Goal: Task Accomplishment & Management: Complete application form

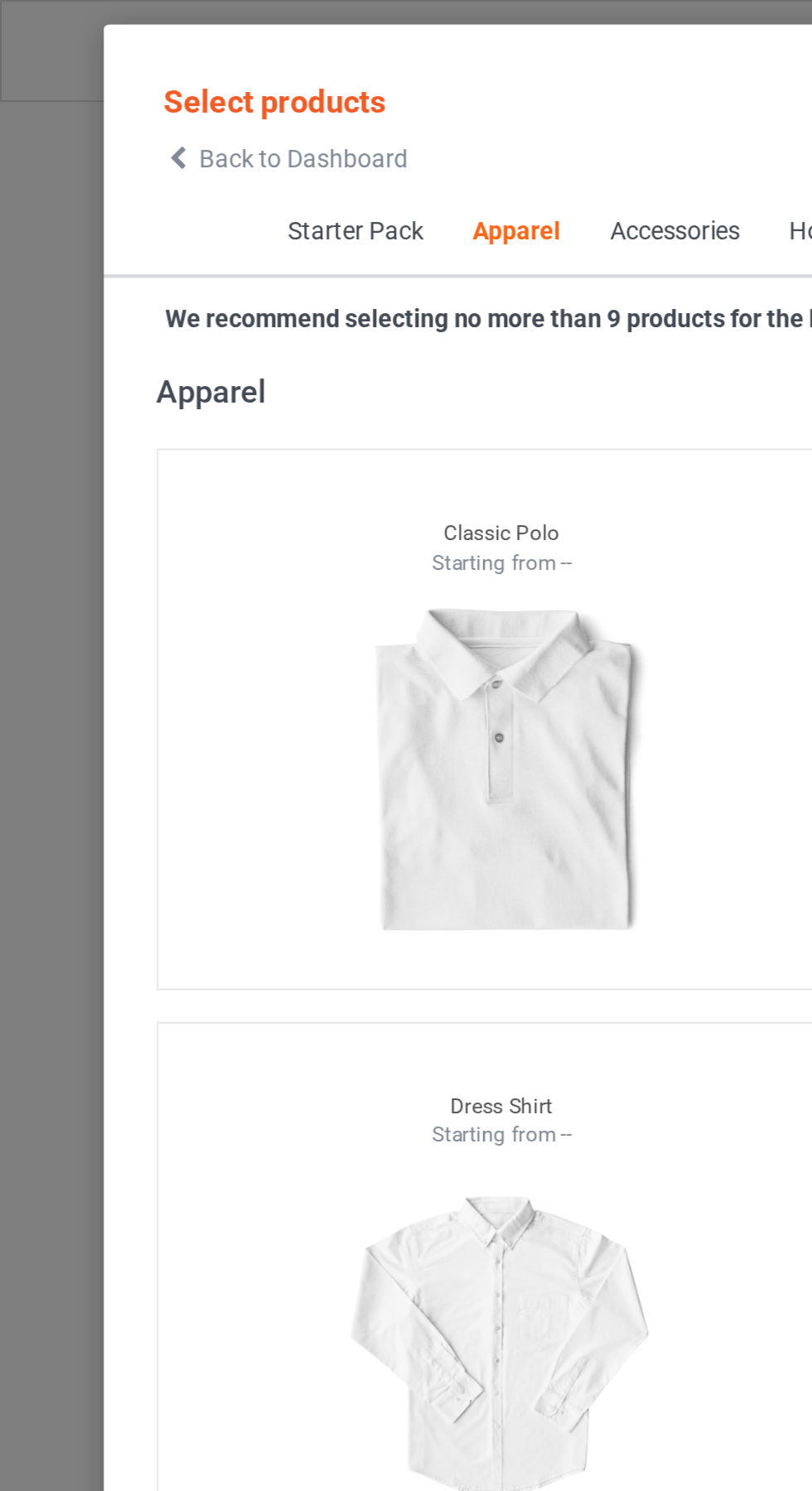
click at [86, 71] on icon at bounding box center [84, 74] width 14 height 11
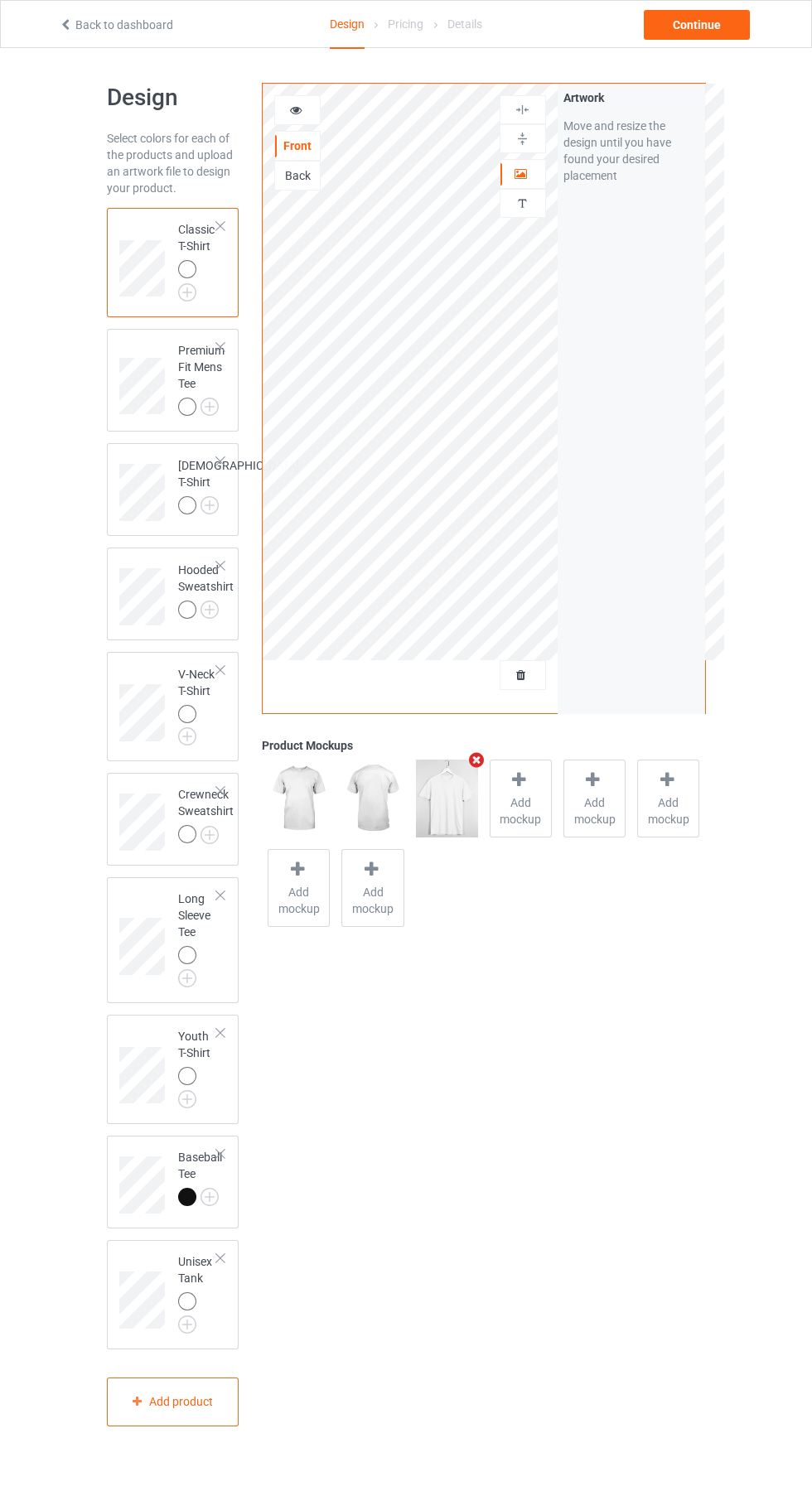
click at [532, 681] on div at bounding box center [522, 674] width 44 height 17
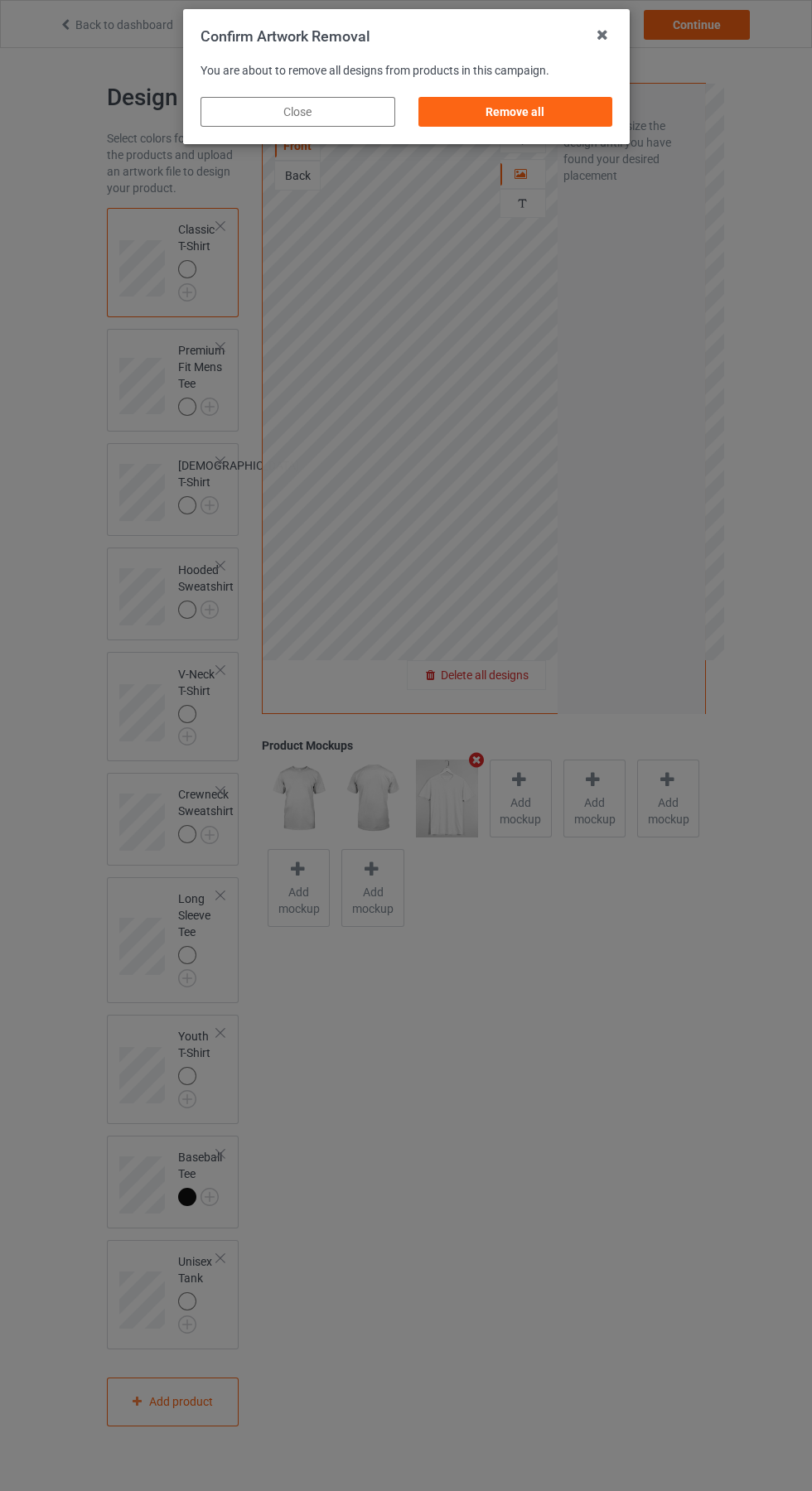
click at [527, 113] on div "Remove all" at bounding box center [514, 112] width 194 height 30
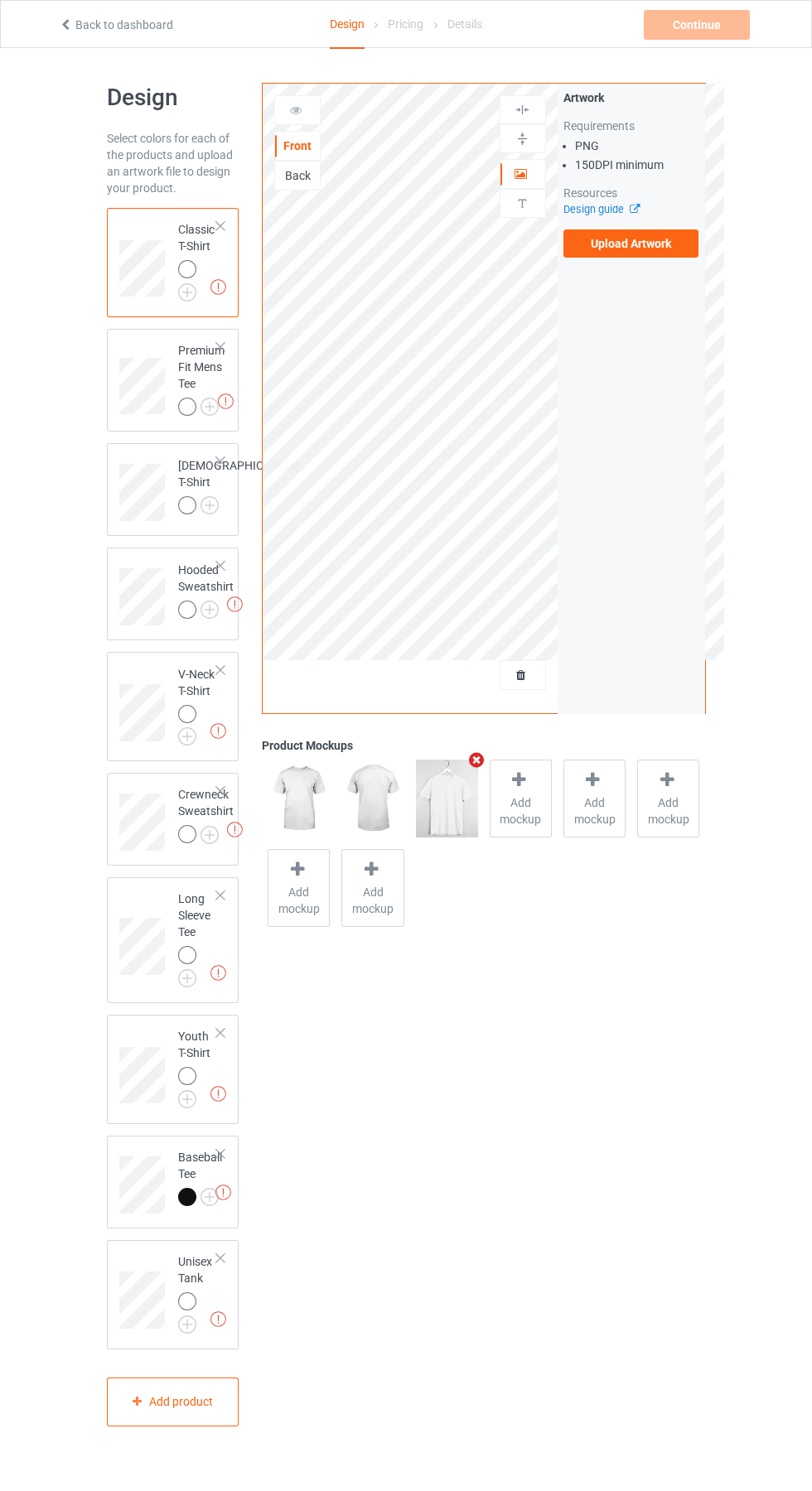
click at [663, 254] on label "Upload Artwork" at bounding box center [631, 243] width 136 height 28
click at [0, 0] on input "Upload Artwork" at bounding box center [0, 0] width 0 height 0
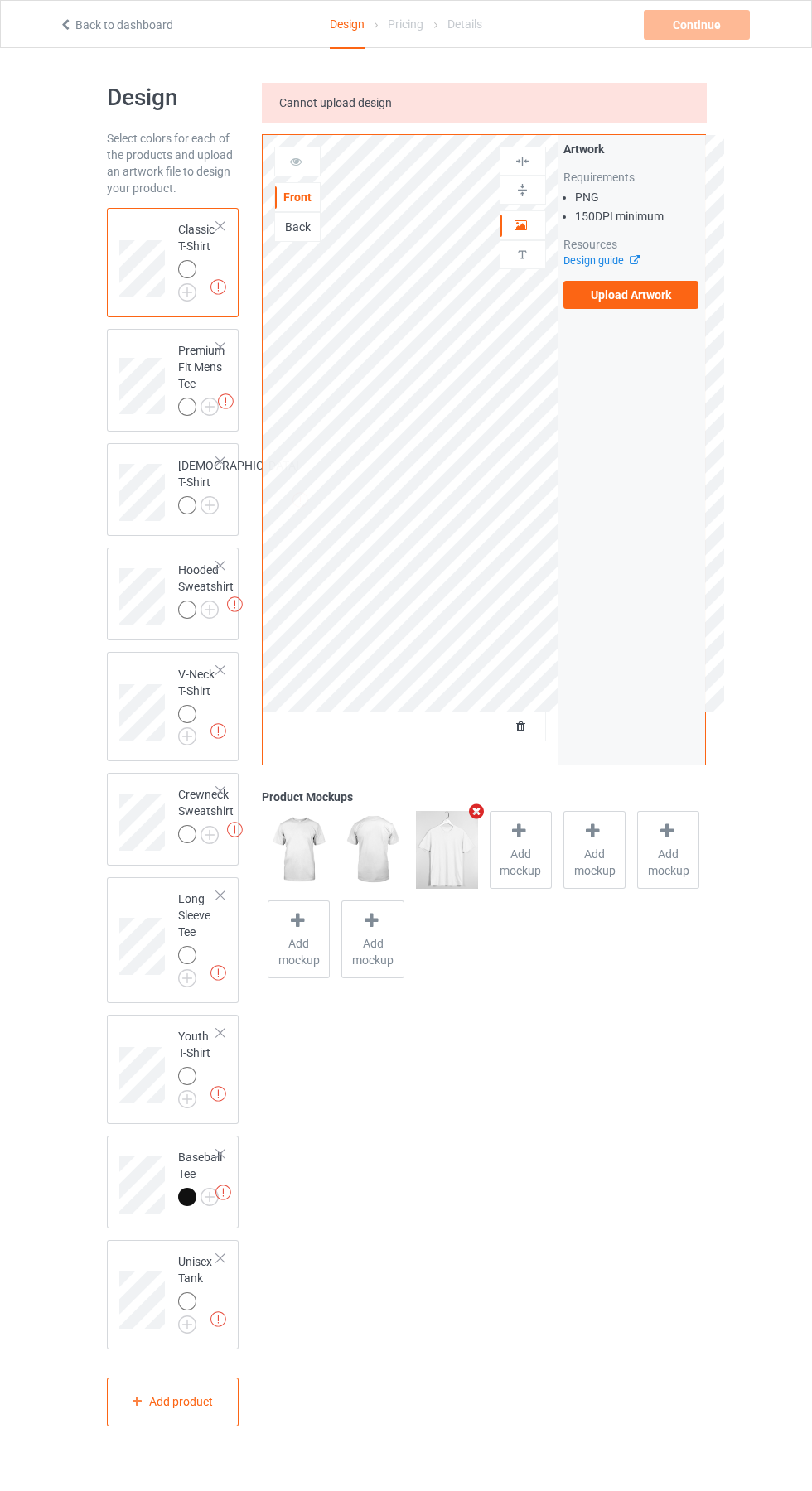
click at [639, 284] on label "Upload Artwork" at bounding box center [631, 295] width 136 height 28
click at [0, 0] on input "Upload Artwork" at bounding box center [0, 0] width 0 height 0
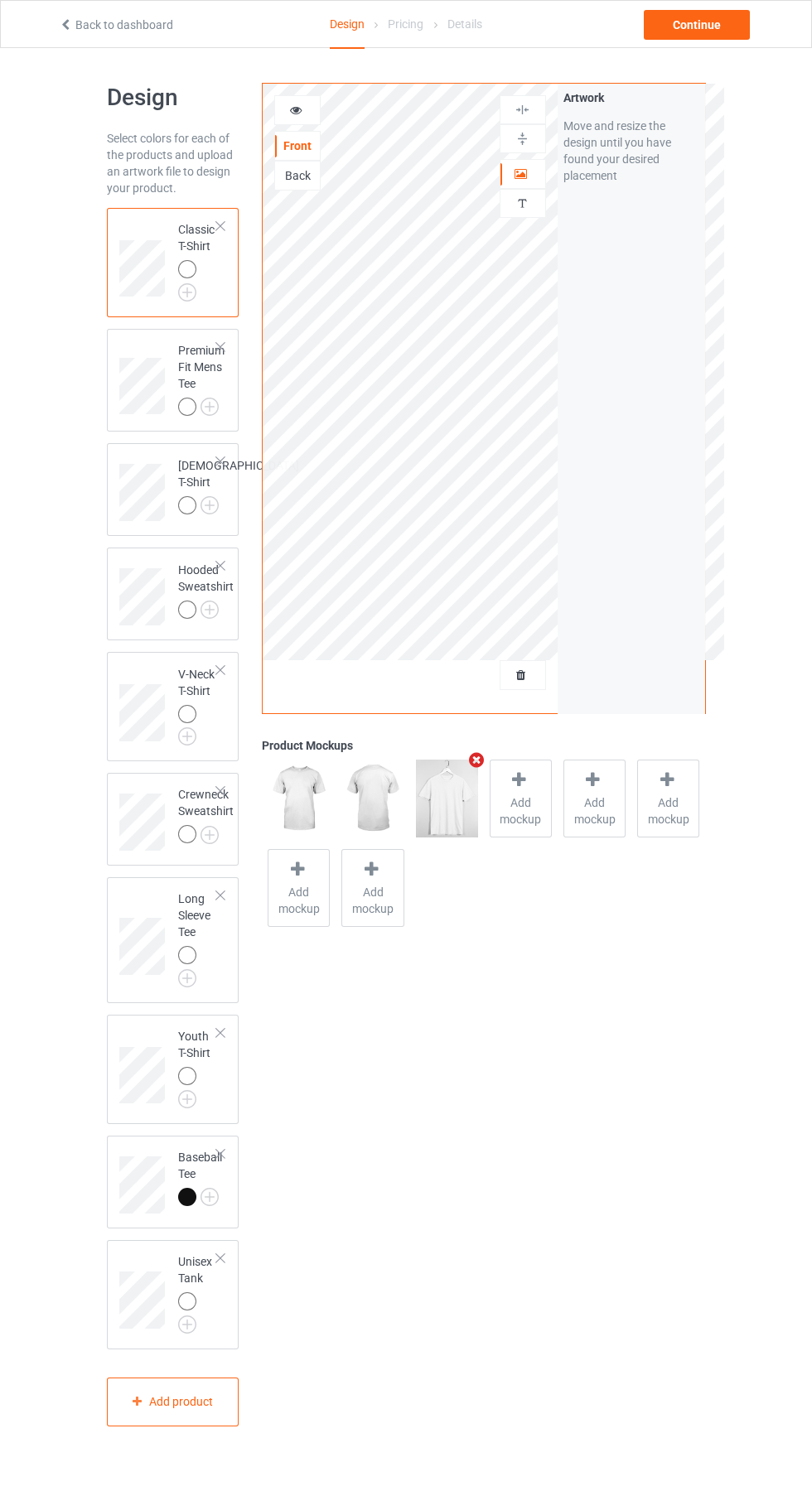
click at [297, 110] on icon at bounding box center [296, 107] width 14 height 11
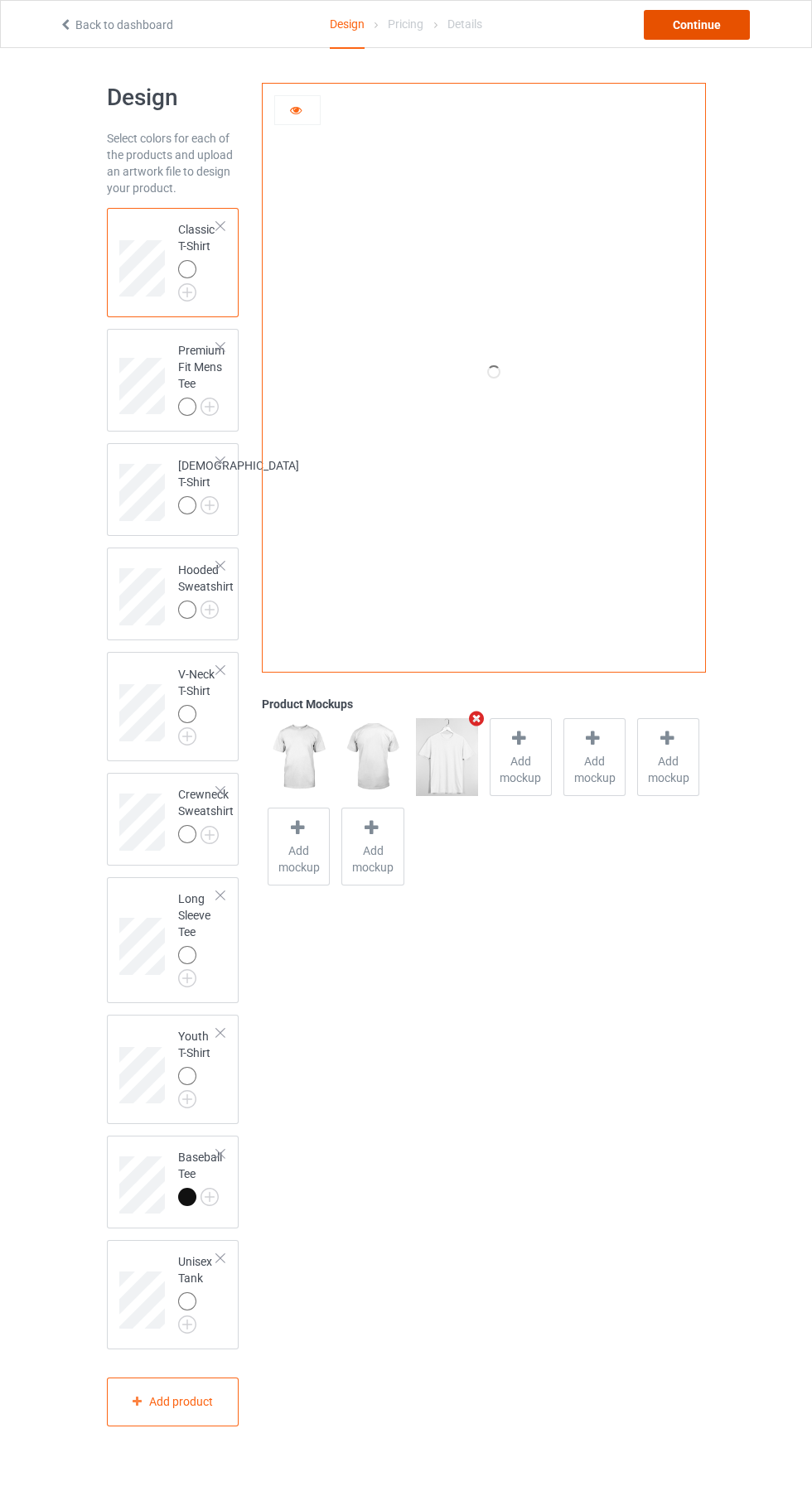
click at [728, 26] on div "Continue" at bounding box center [697, 24] width 106 height 30
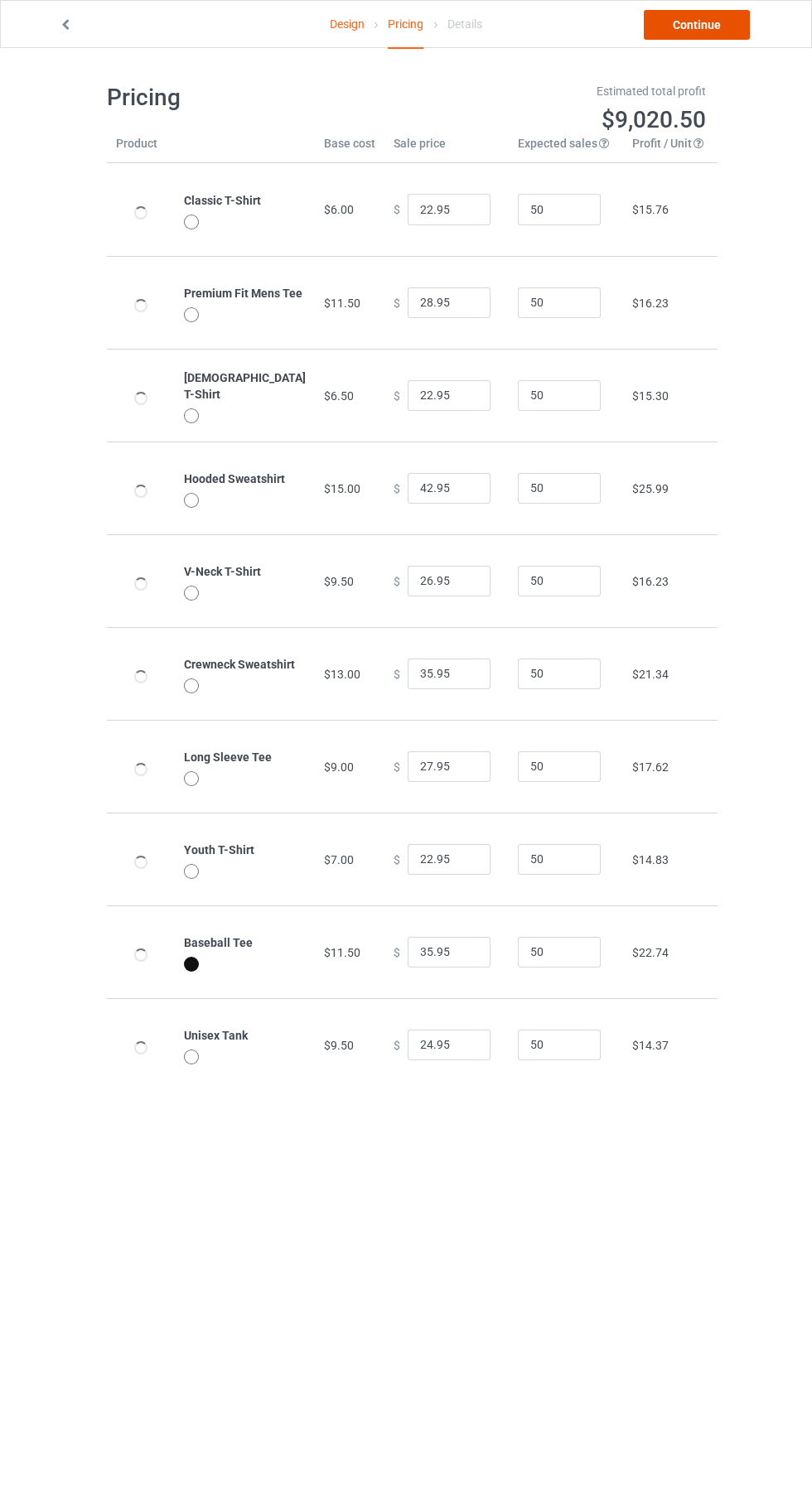
click at [733, 22] on link "Continue" at bounding box center [697, 24] width 106 height 30
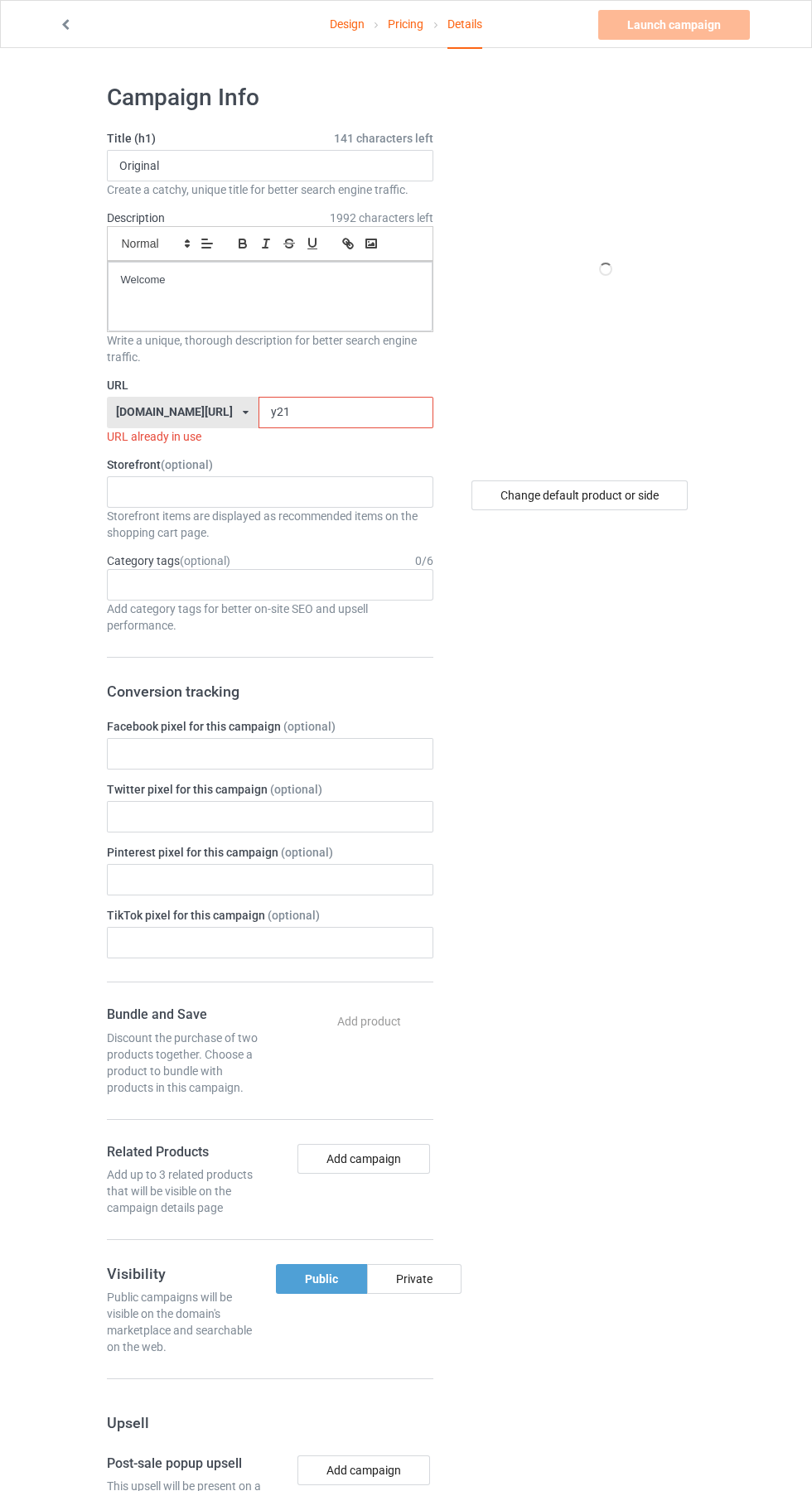
click at [307, 412] on input "y21" at bounding box center [346, 412] width 175 height 31
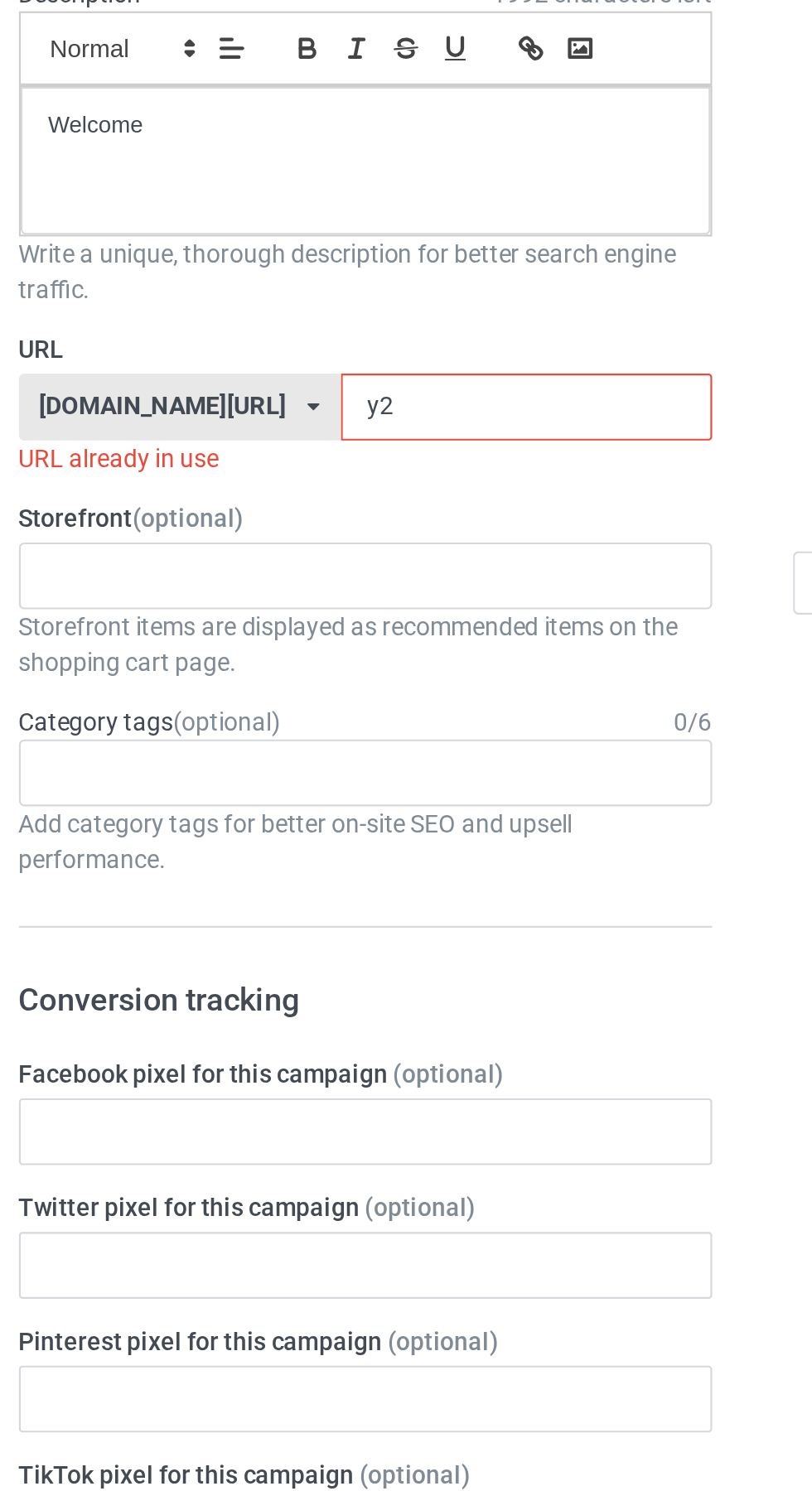
type input "y"
type input "Geu"
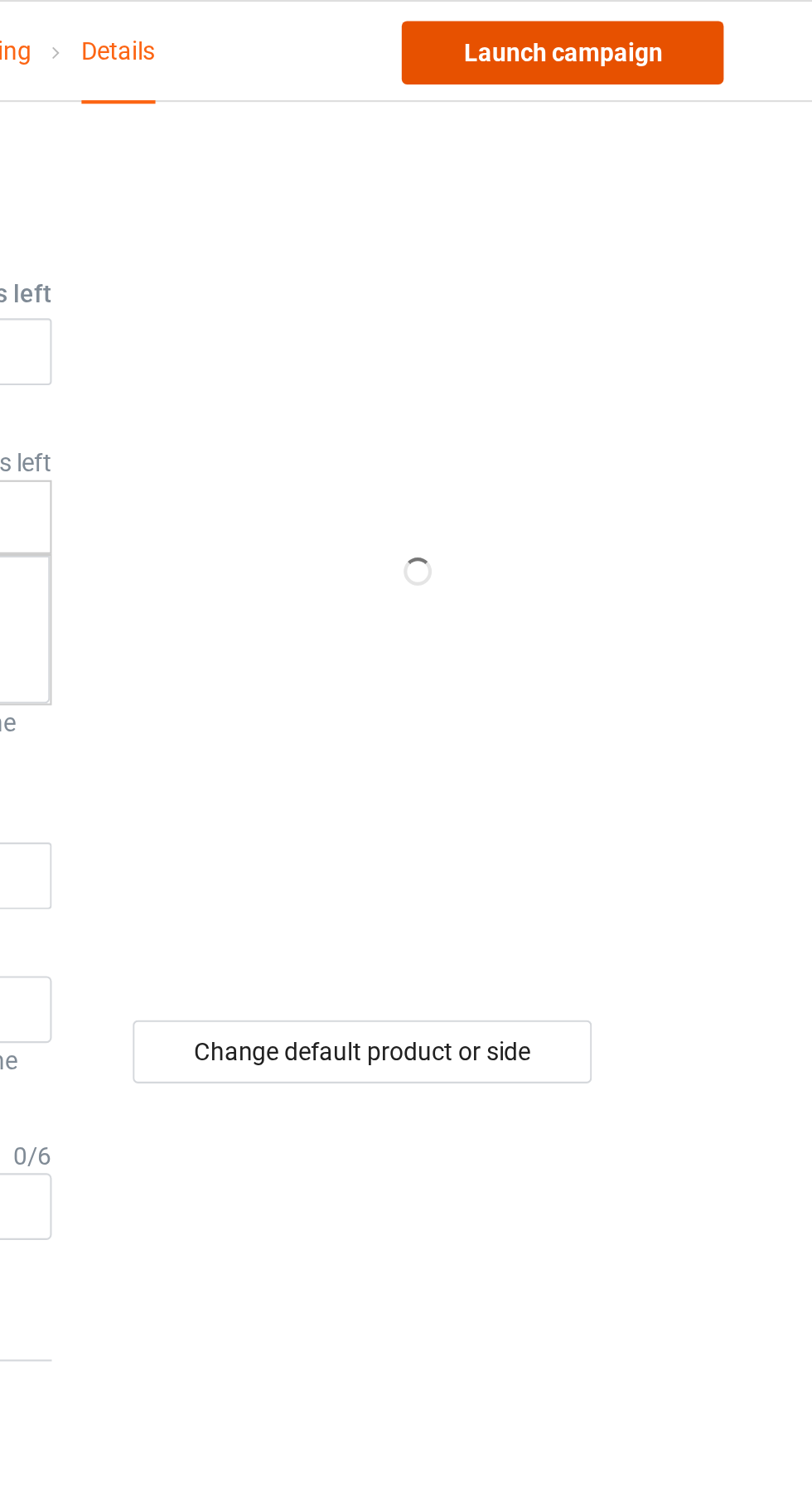
click at [709, 24] on link "Launch campaign" at bounding box center [673, 24] width 152 height 30
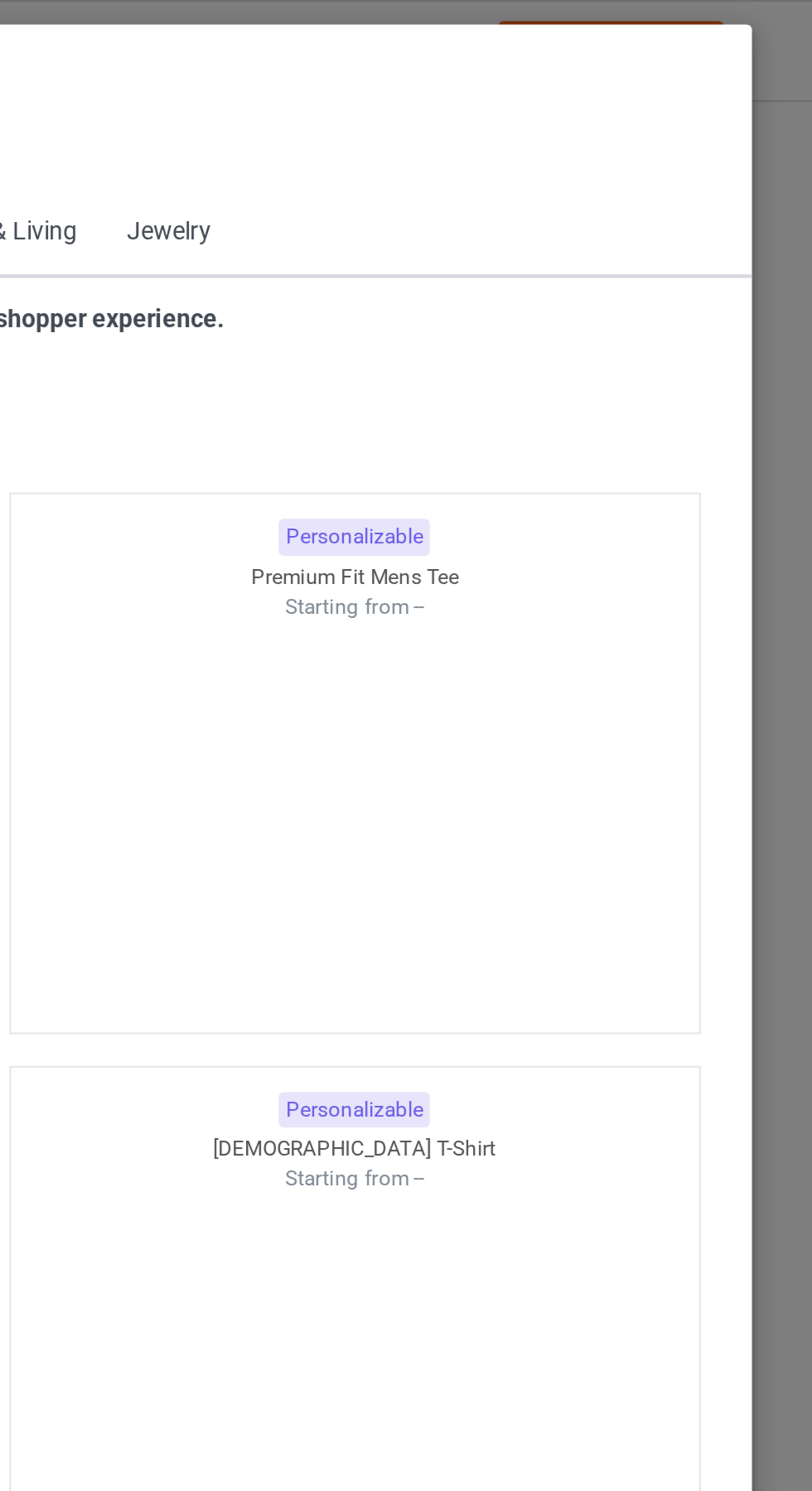
scroll to position [886, 0]
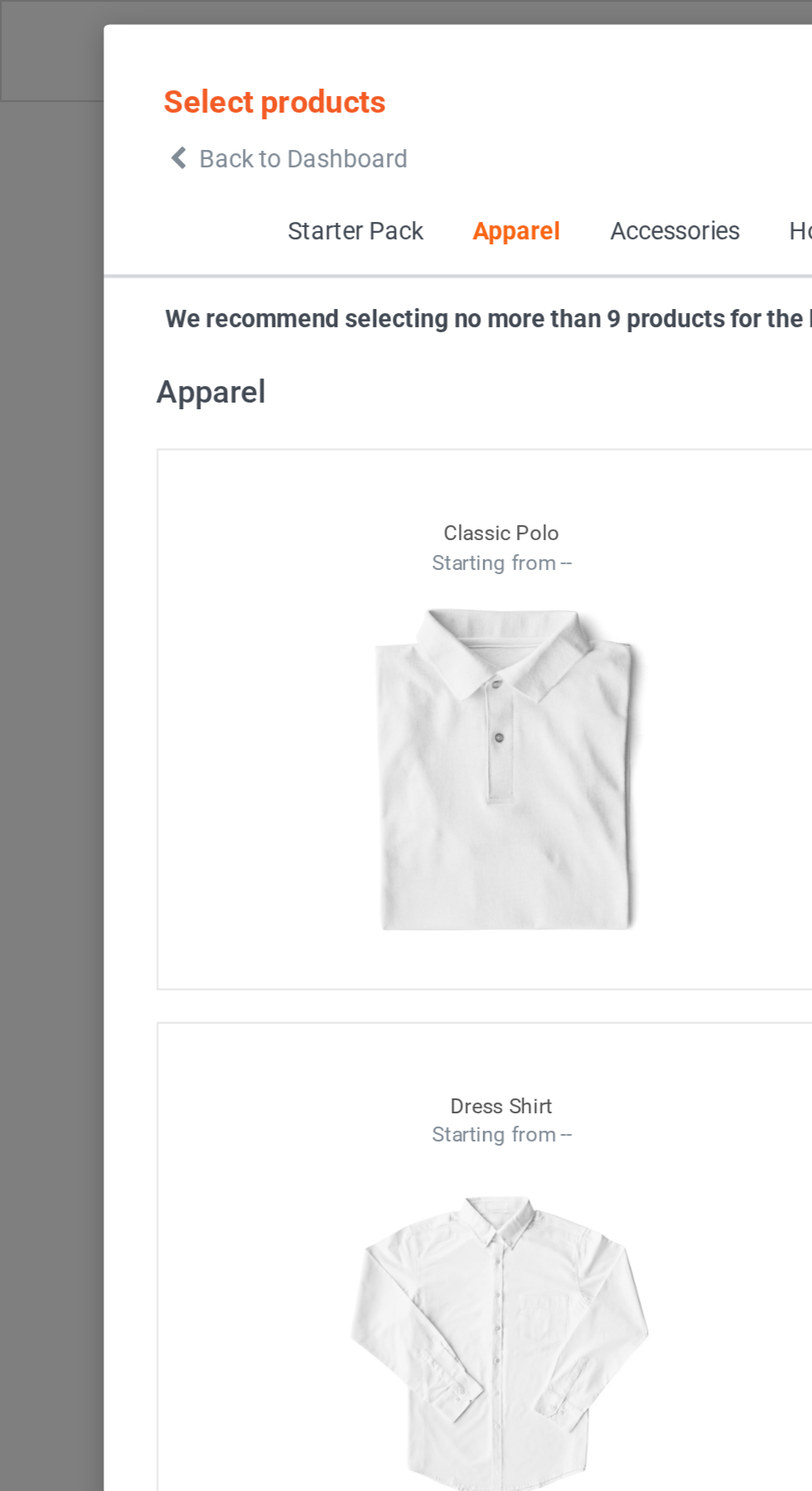
click at [85, 73] on icon at bounding box center [84, 74] width 14 height 11
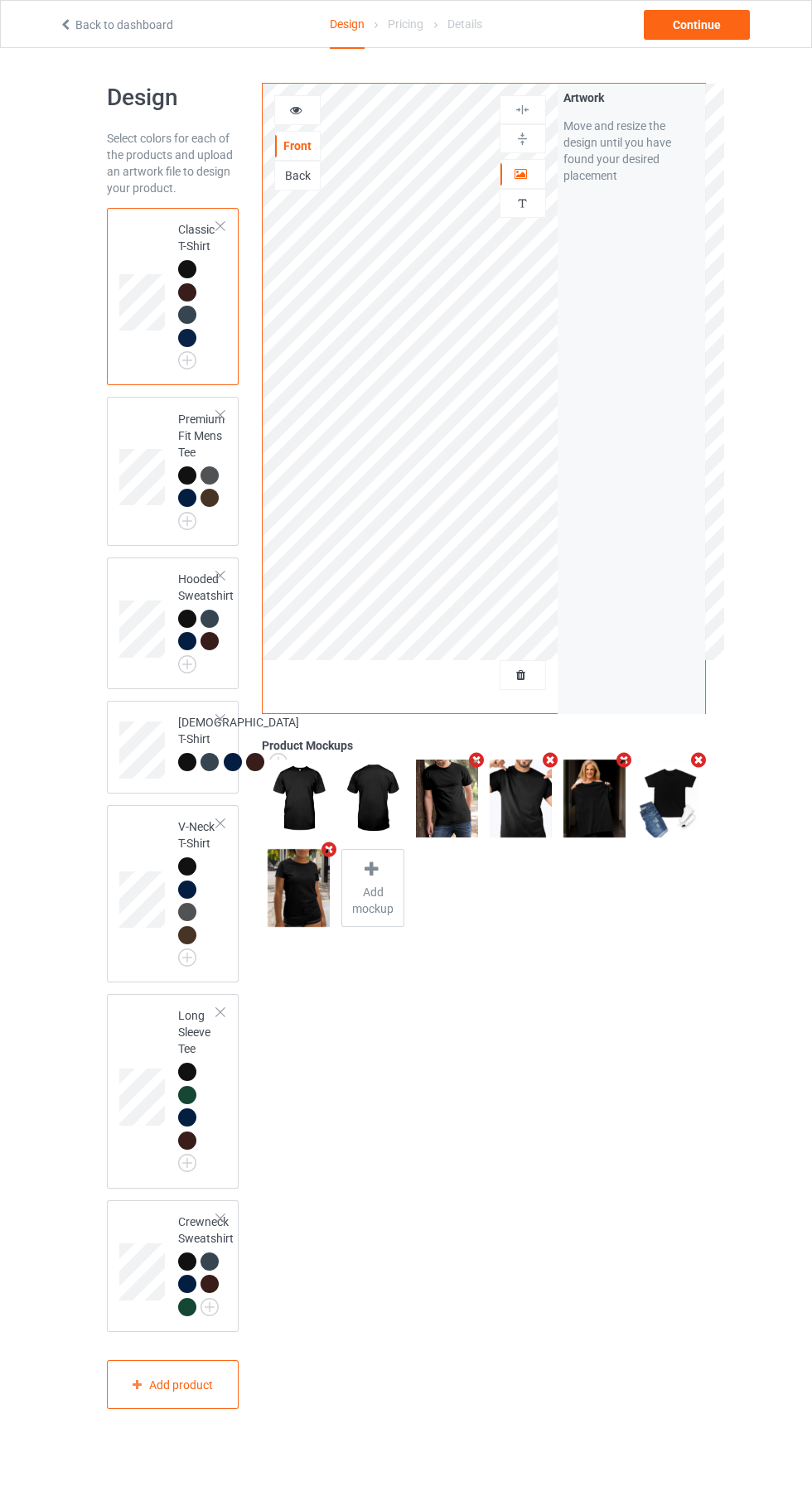
click at [520, 682] on div at bounding box center [522, 674] width 44 height 17
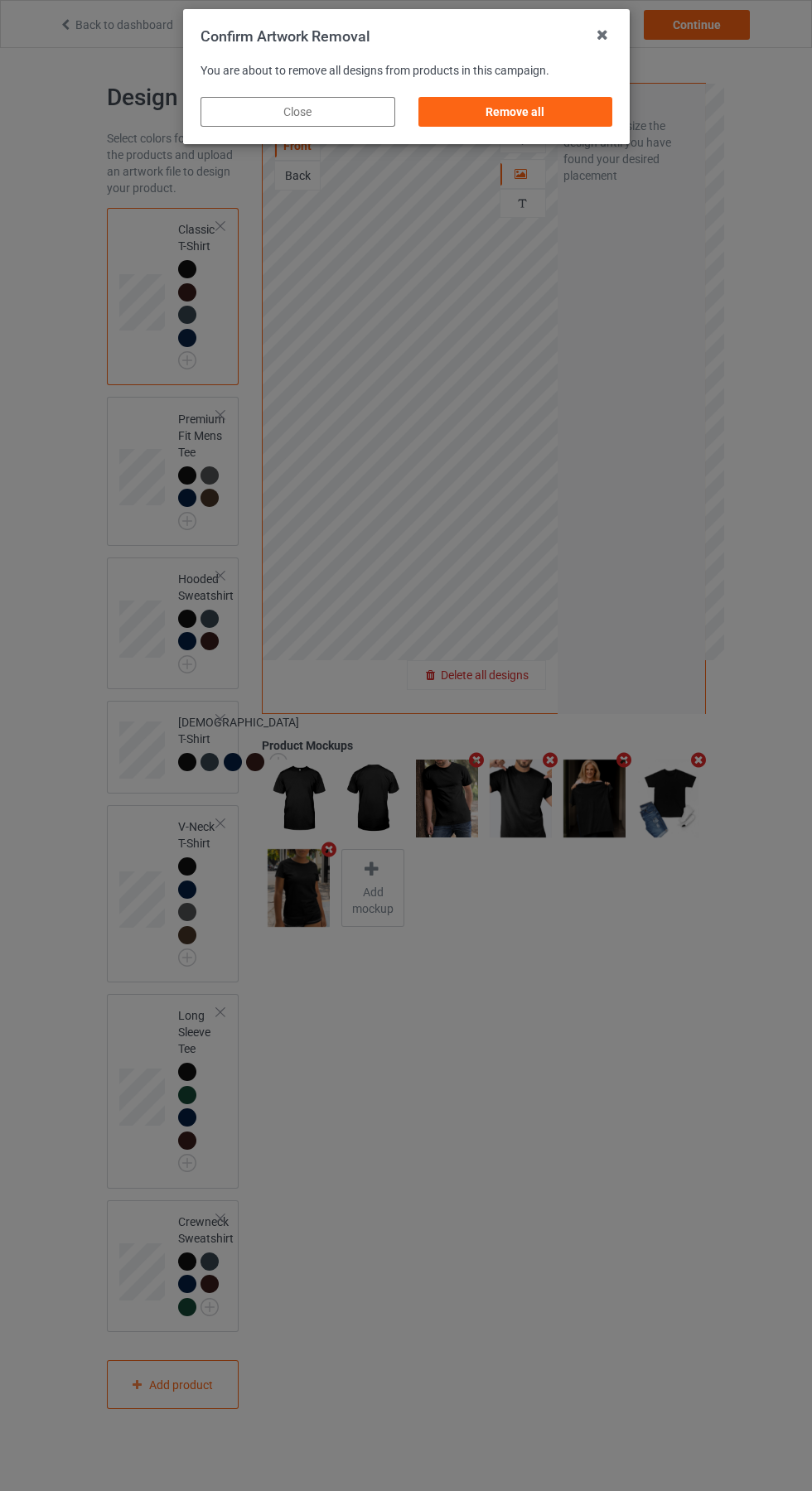
click at [527, 107] on div "Remove all" at bounding box center [514, 112] width 194 height 30
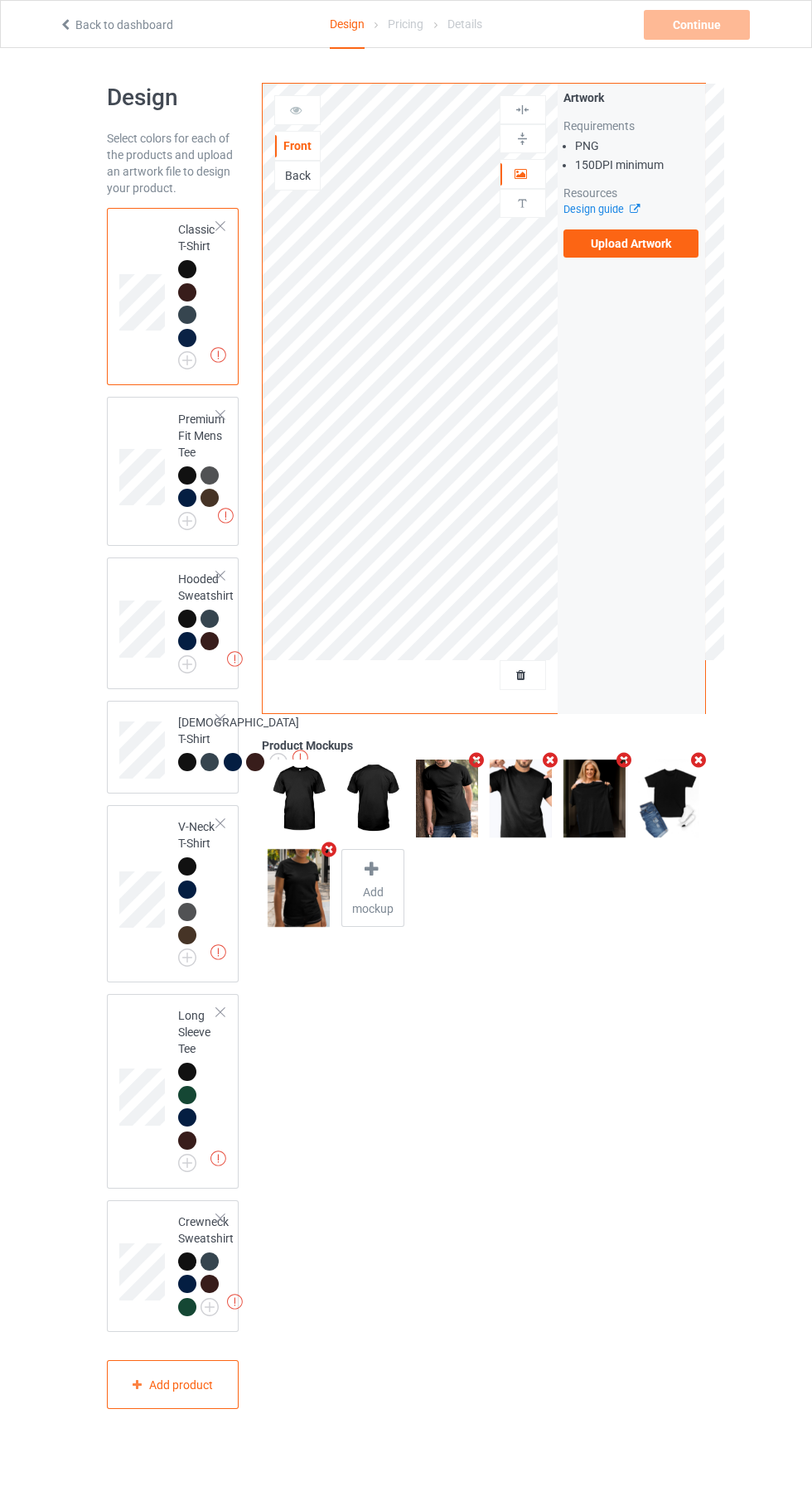
click at [661, 234] on label "Upload Artwork" at bounding box center [631, 243] width 136 height 28
click at [0, 0] on input "Upload Artwork" at bounding box center [0, 0] width 0 height 0
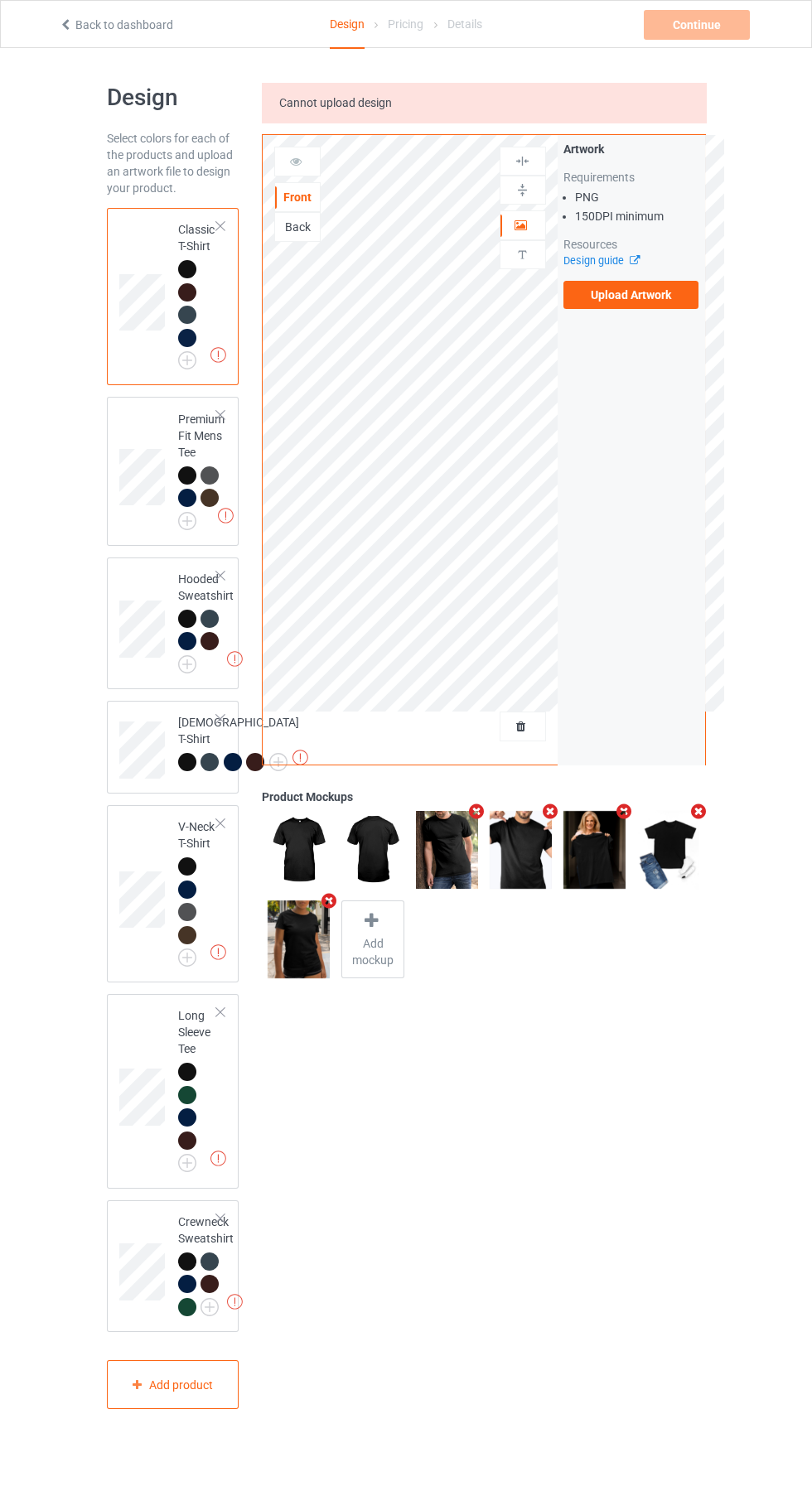
click at [644, 295] on label "Upload Artwork" at bounding box center [631, 295] width 136 height 28
click at [0, 0] on input "Upload Artwork" at bounding box center [0, 0] width 0 height 0
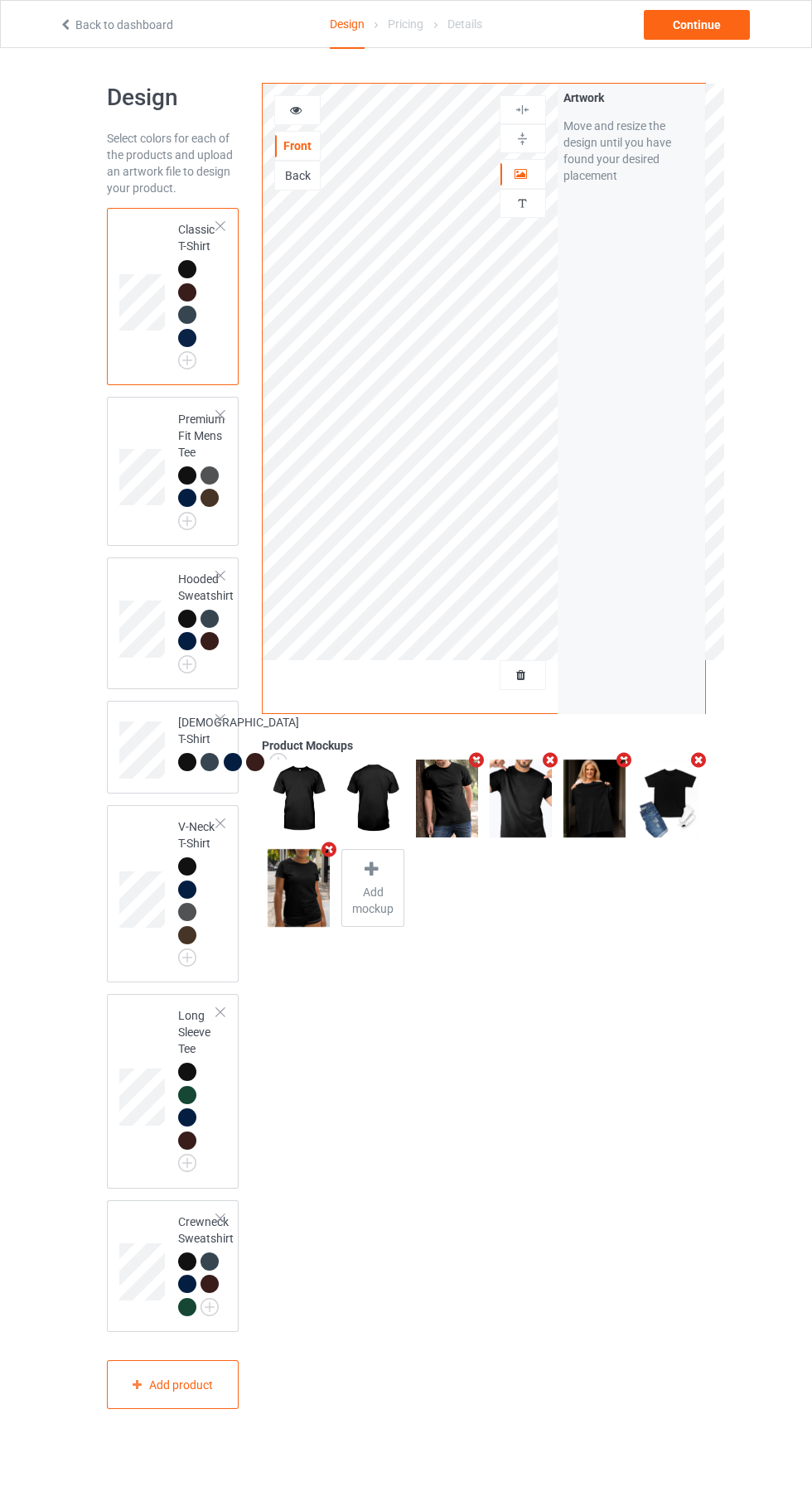
click at [289, 107] on icon at bounding box center [296, 107] width 14 height 11
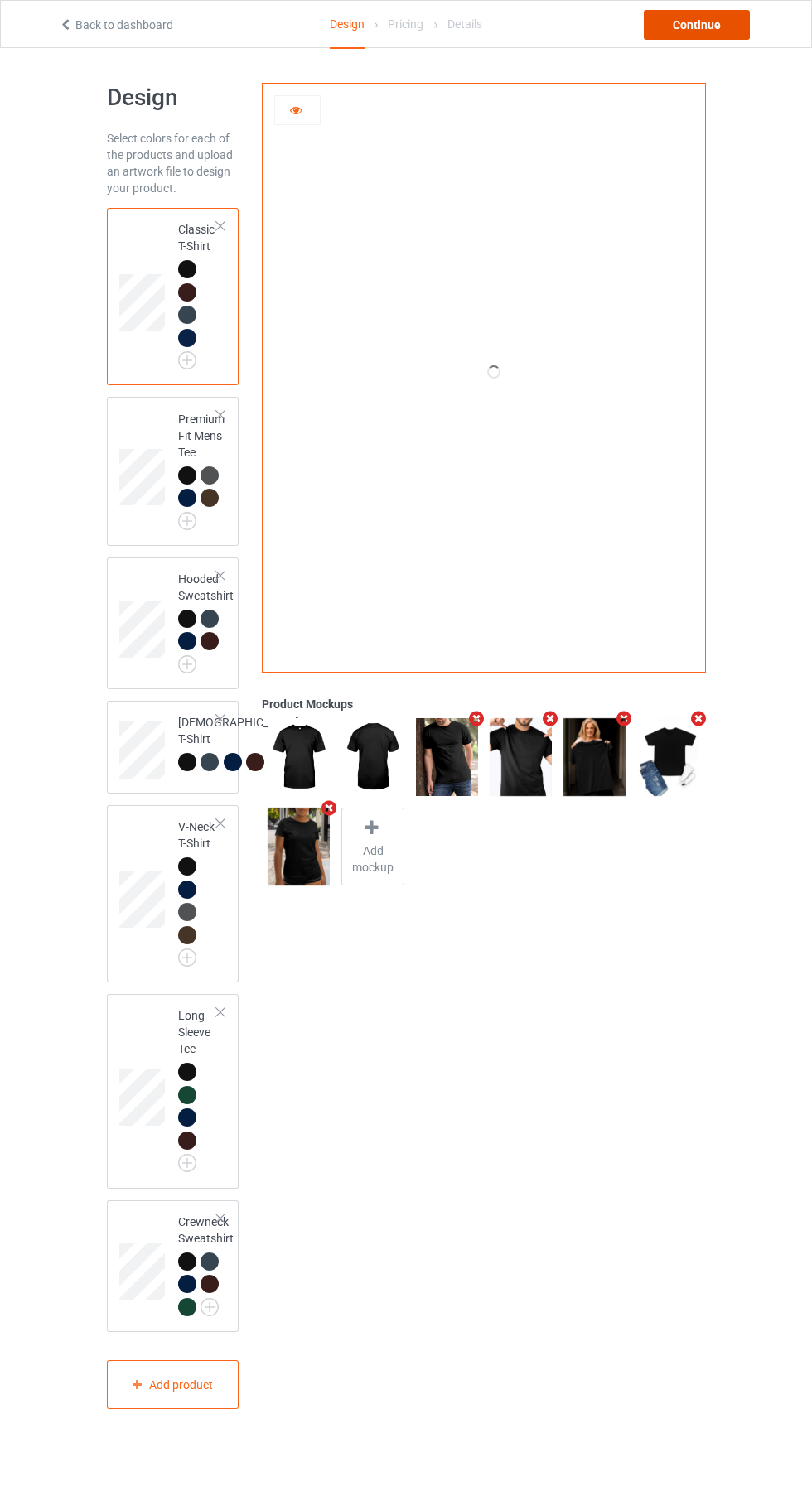
click at [713, 24] on div "Continue" at bounding box center [697, 24] width 106 height 30
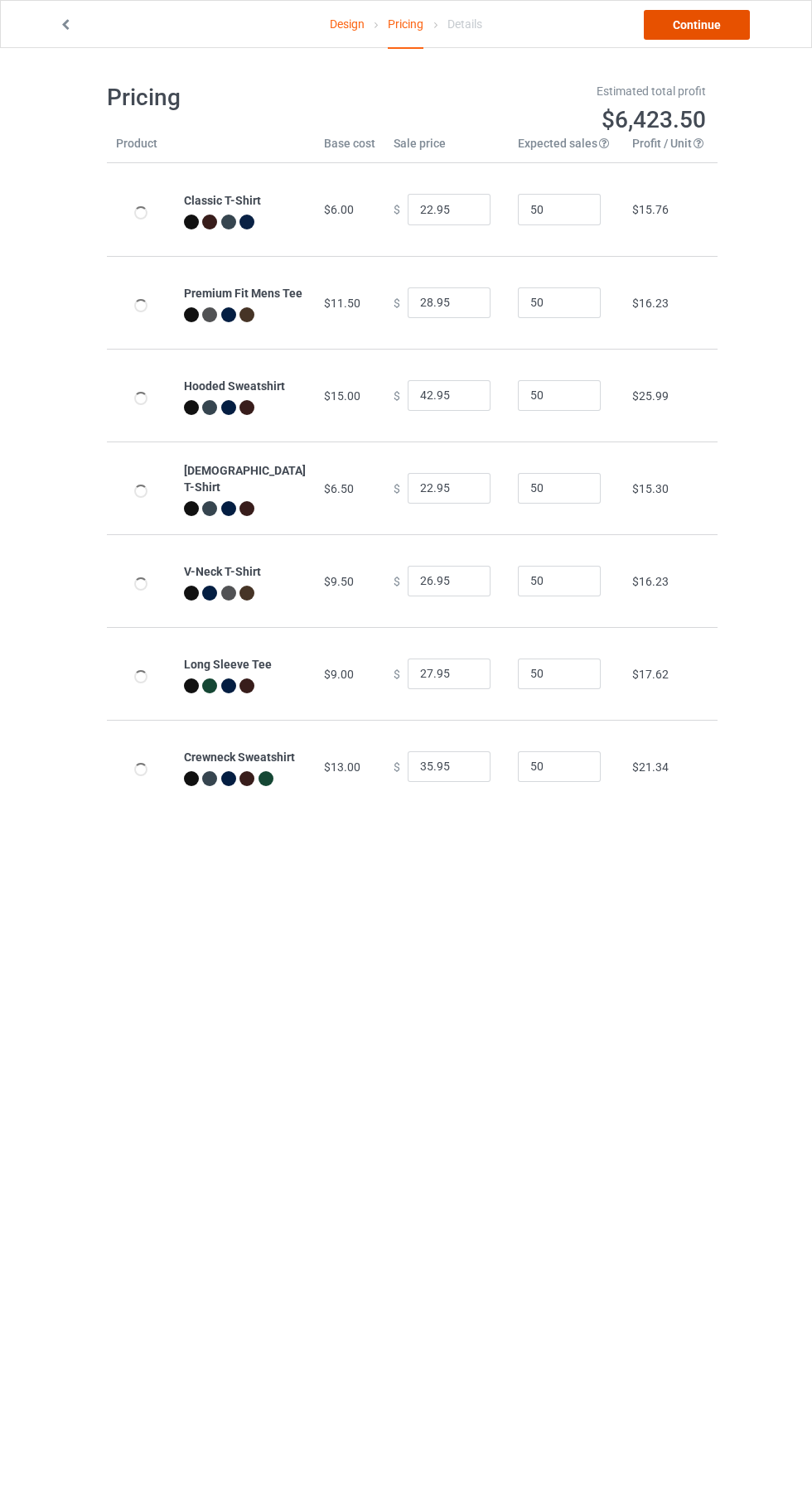
click at [715, 21] on link "Continue" at bounding box center [697, 24] width 106 height 30
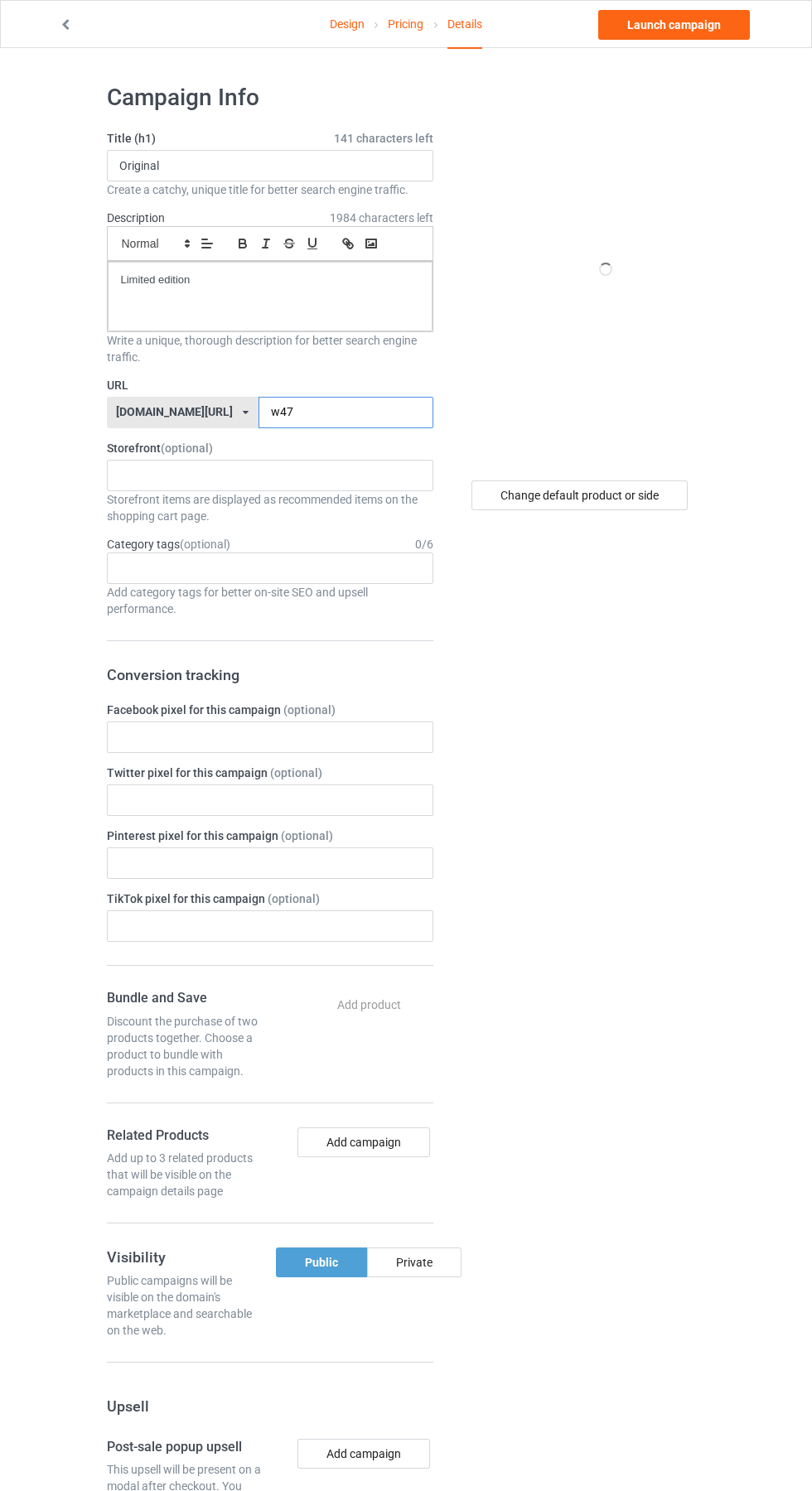
click at [316, 412] on input "w47" at bounding box center [346, 412] width 175 height 31
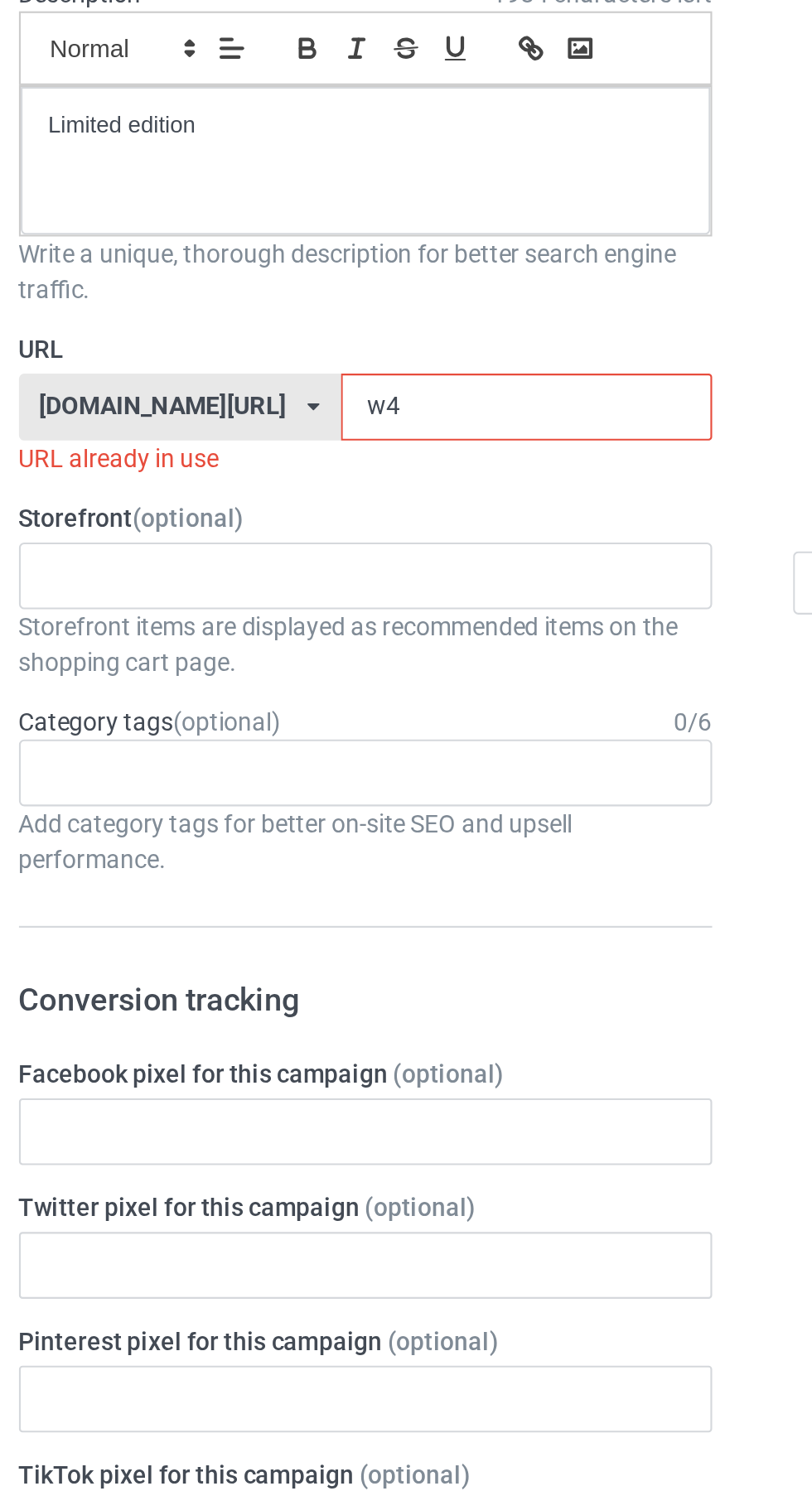
type input "w"
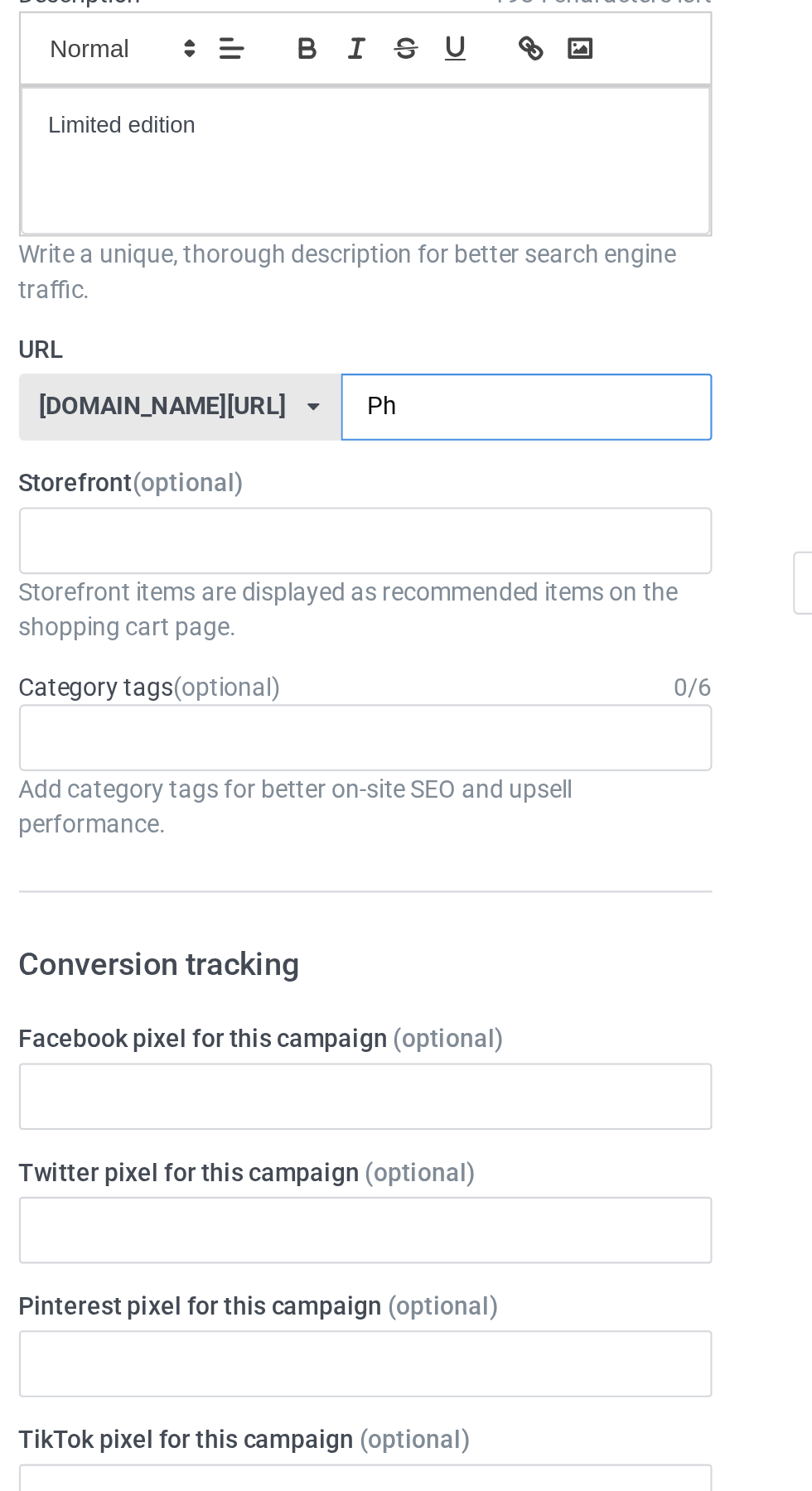
type input "Phd"
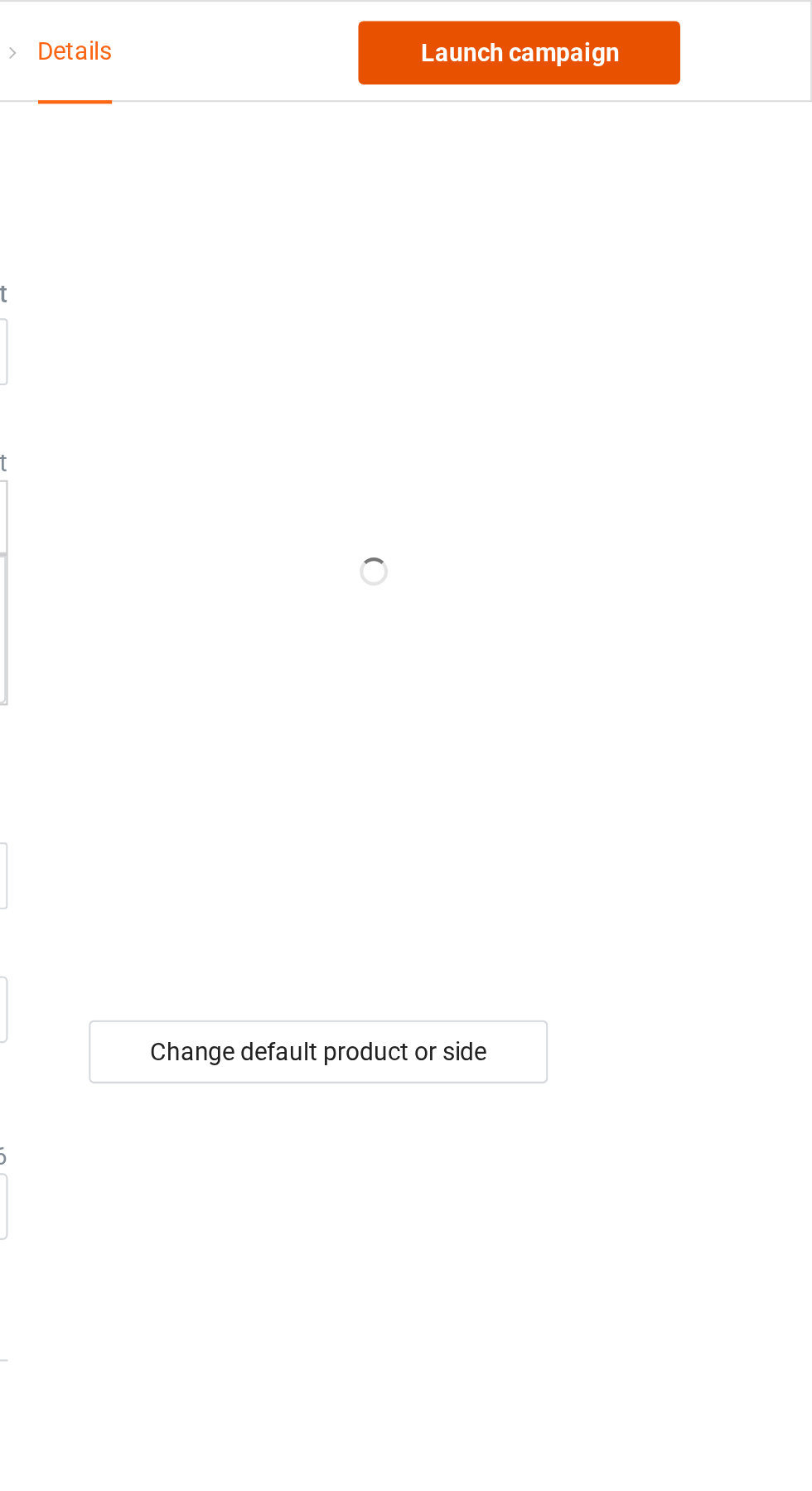
click at [705, 24] on link "Launch campaign" at bounding box center [673, 24] width 152 height 30
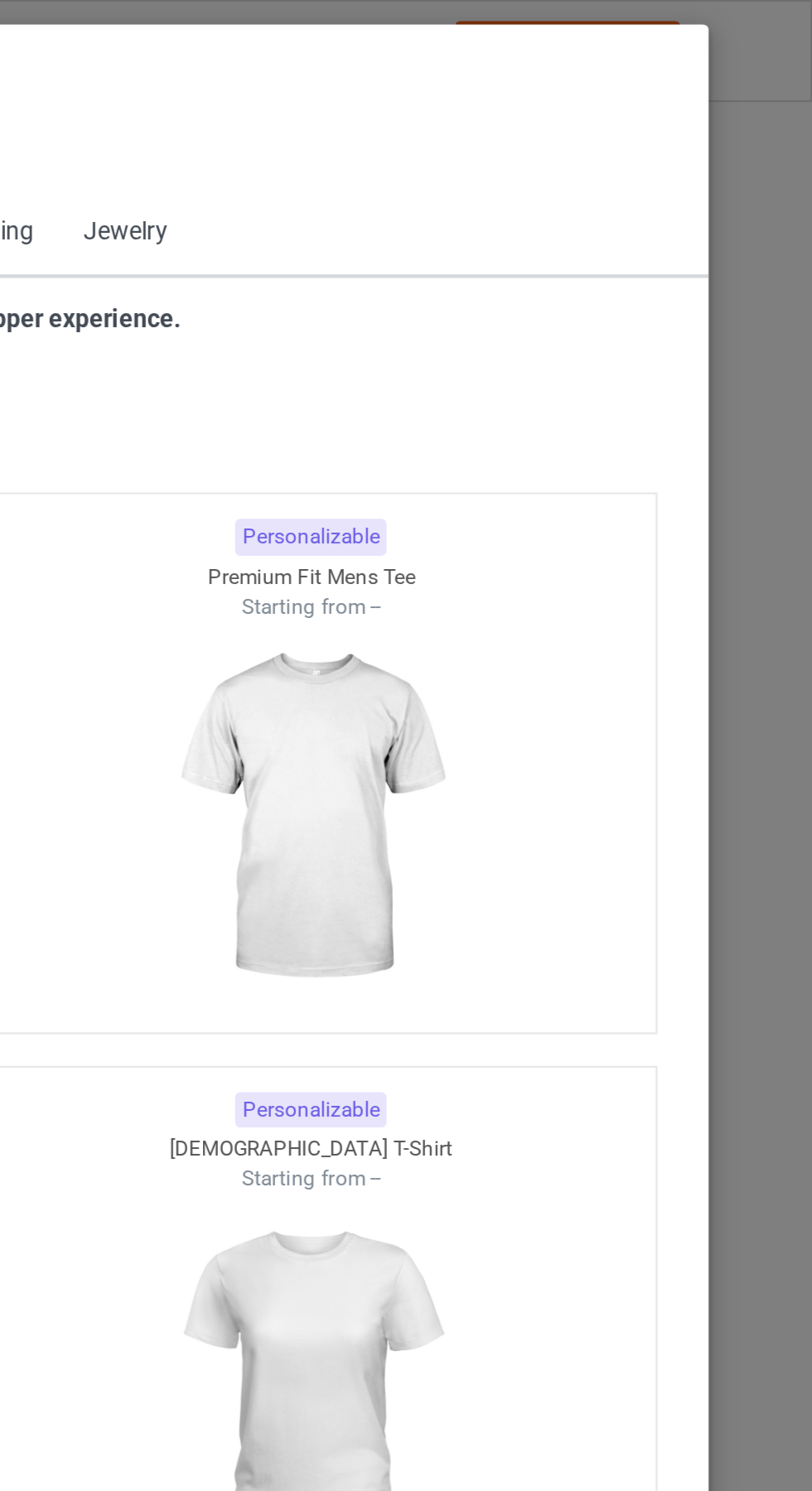
scroll to position [886, 0]
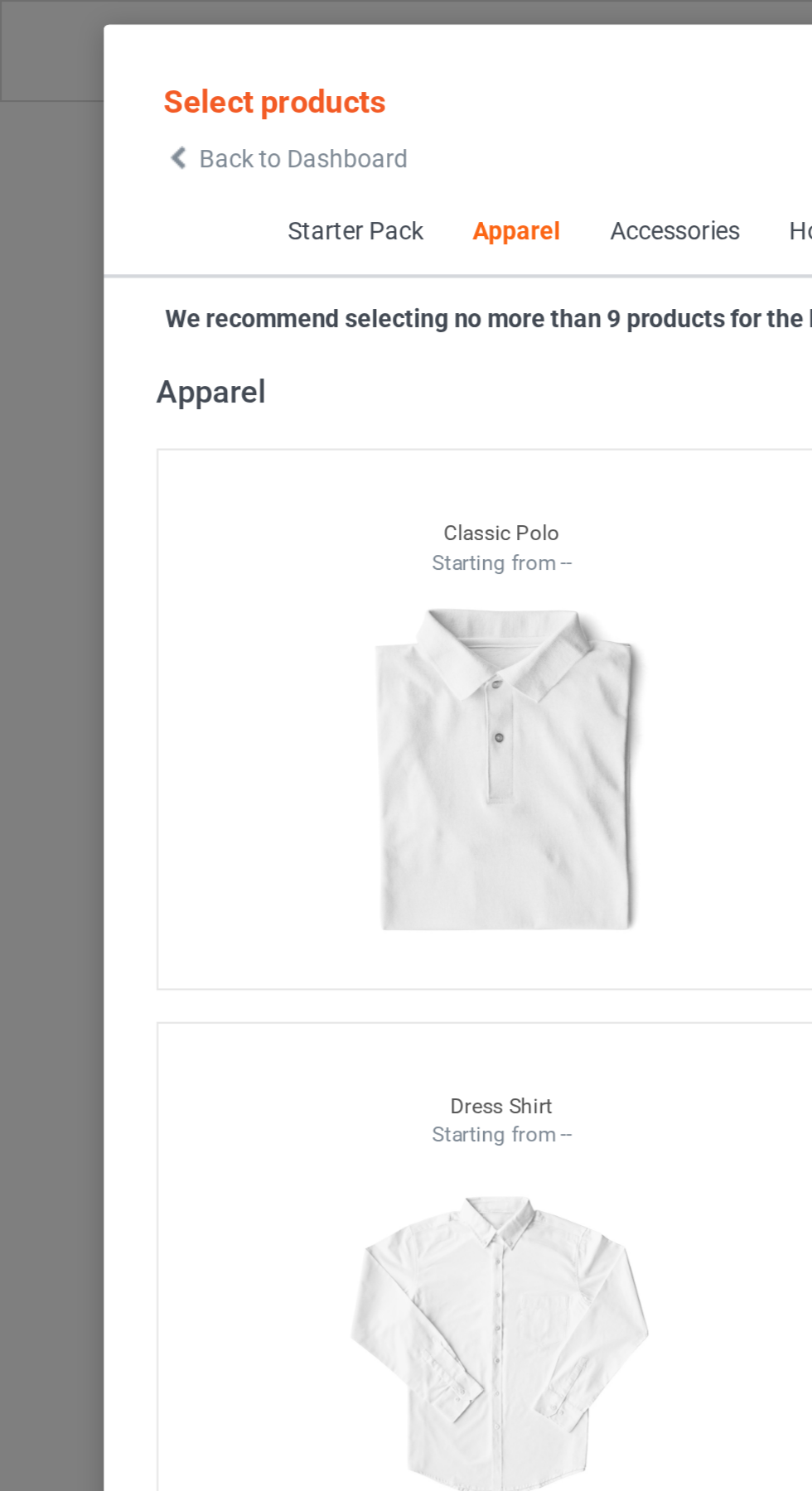
click at [99, 74] on span "Back to Dashboard" at bounding box center [142, 74] width 98 height 13
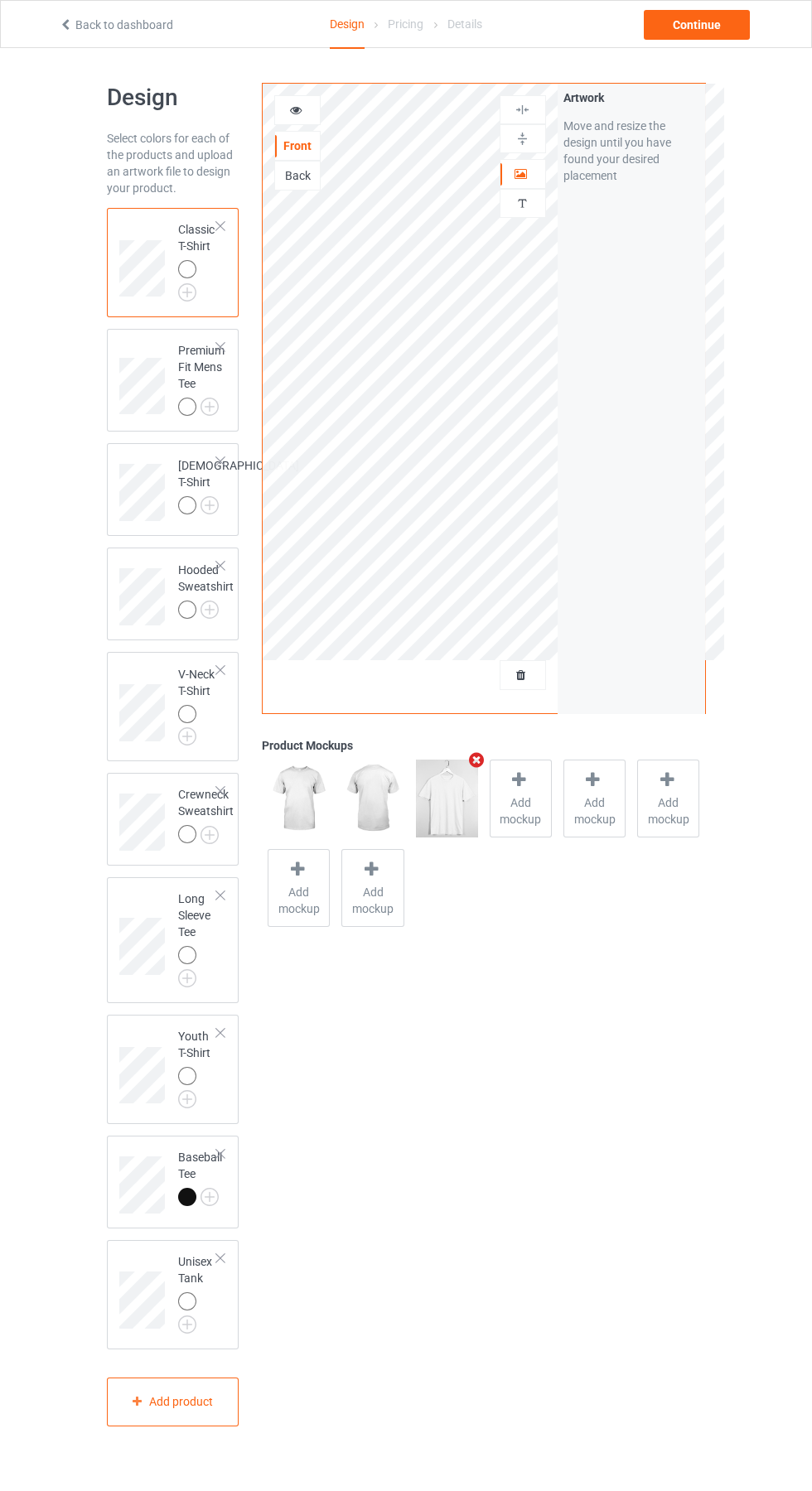
click at [295, 108] on icon at bounding box center [296, 107] width 14 height 11
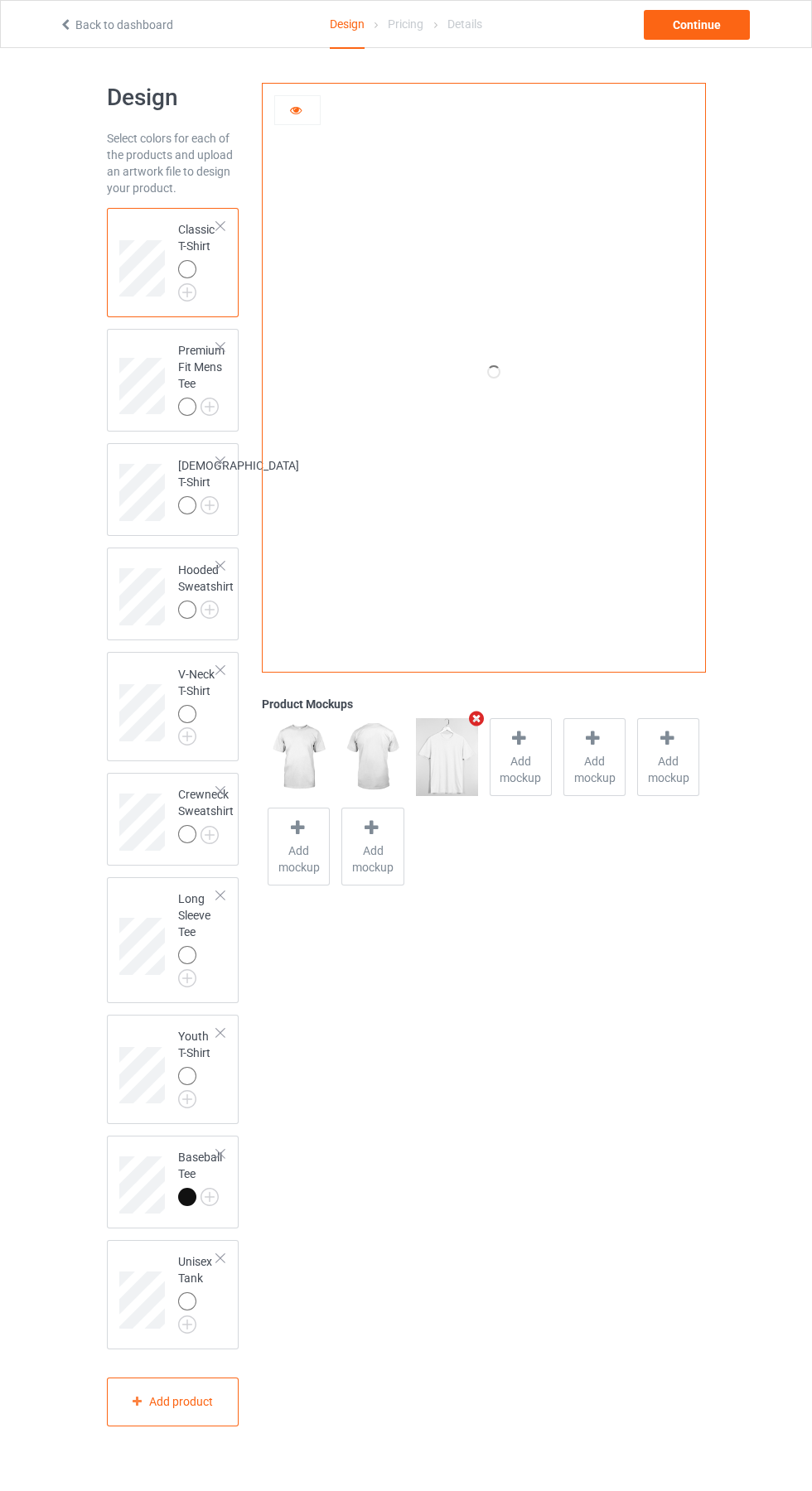
click at [295, 108] on icon at bounding box center [296, 107] width 14 height 11
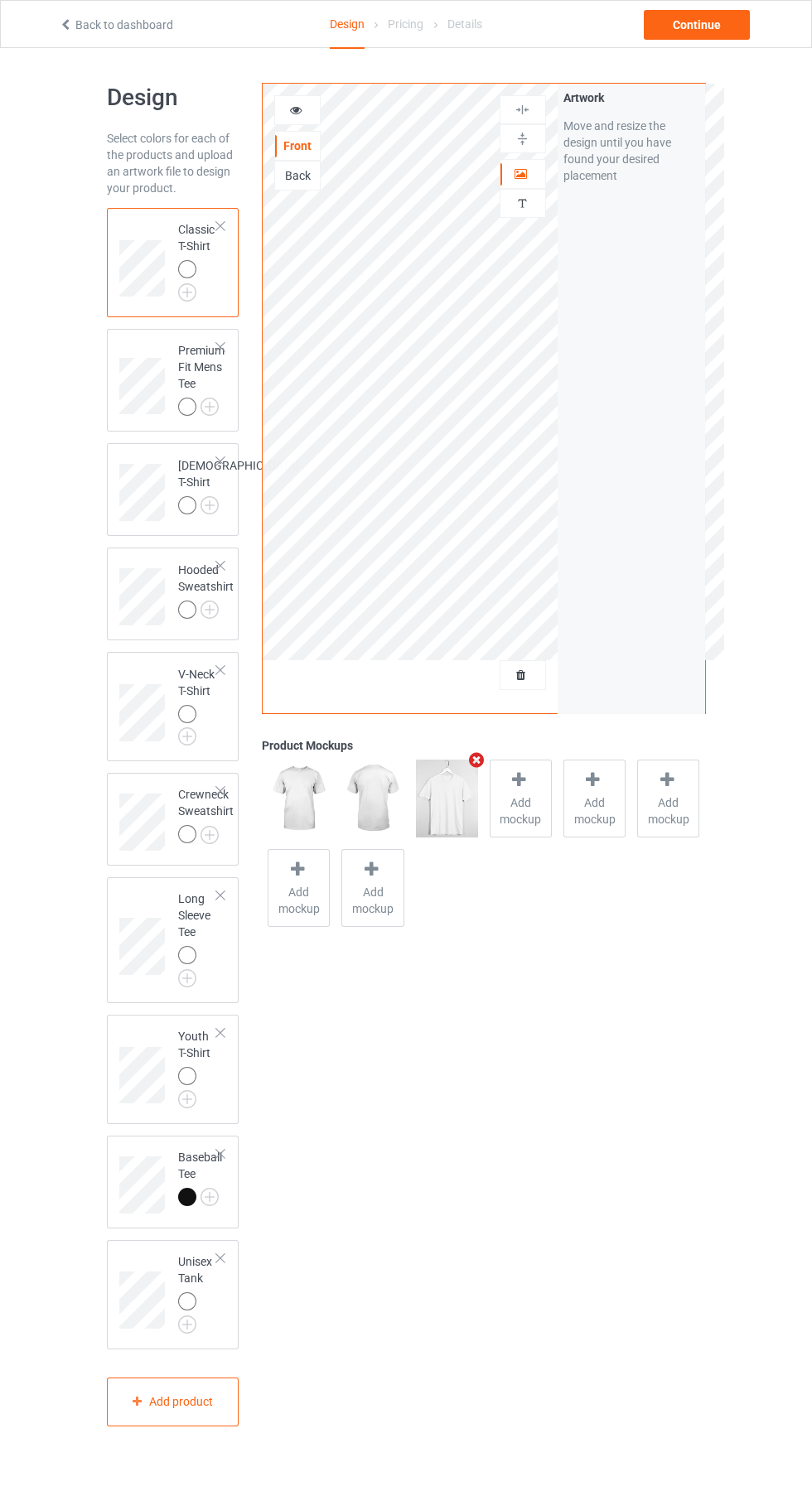
click at [528, 682] on div at bounding box center [522, 674] width 44 height 17
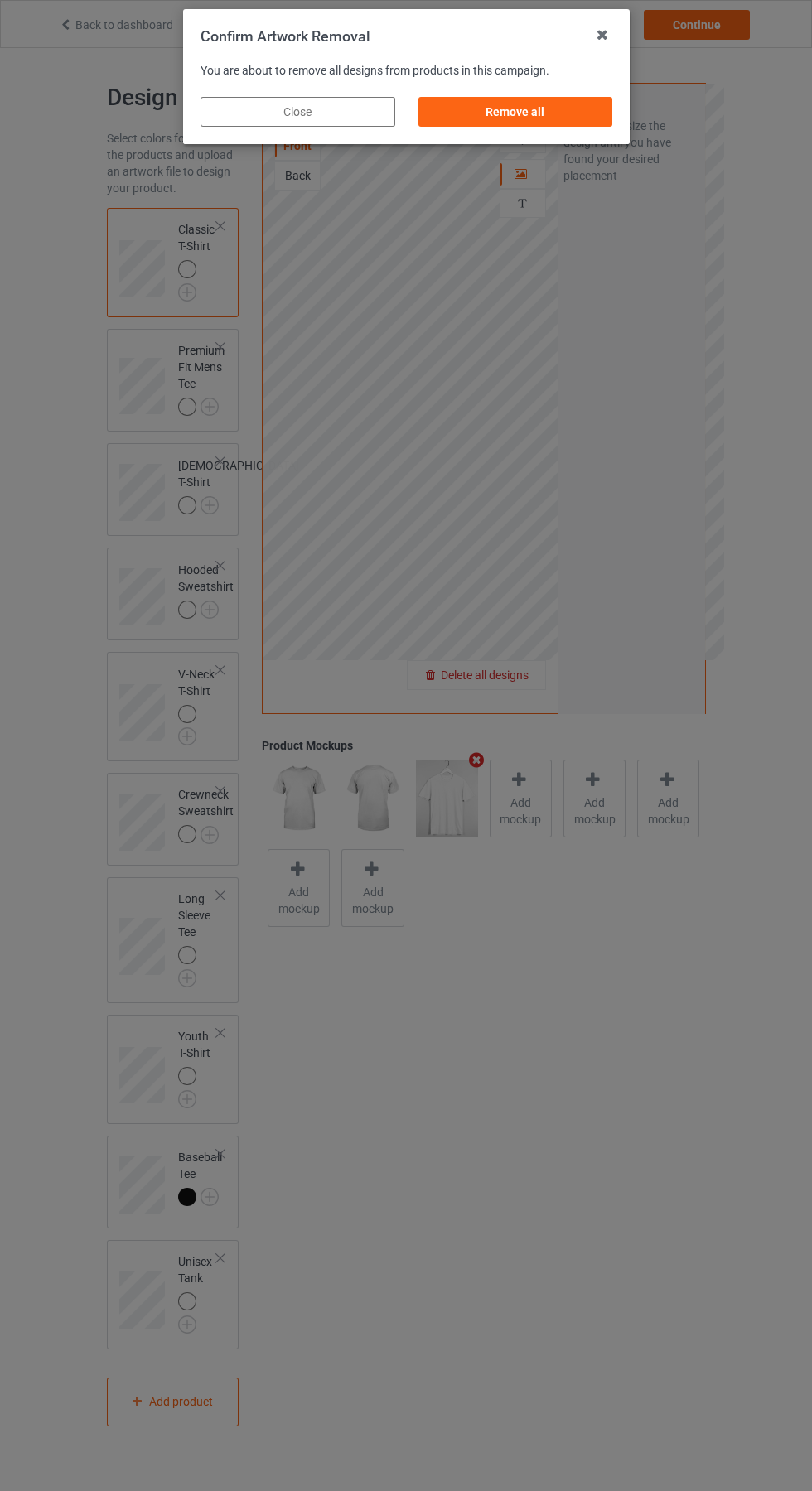
click at [511, 115] on div "Remove all" at bounding box center [514, 112] width 194 height 30
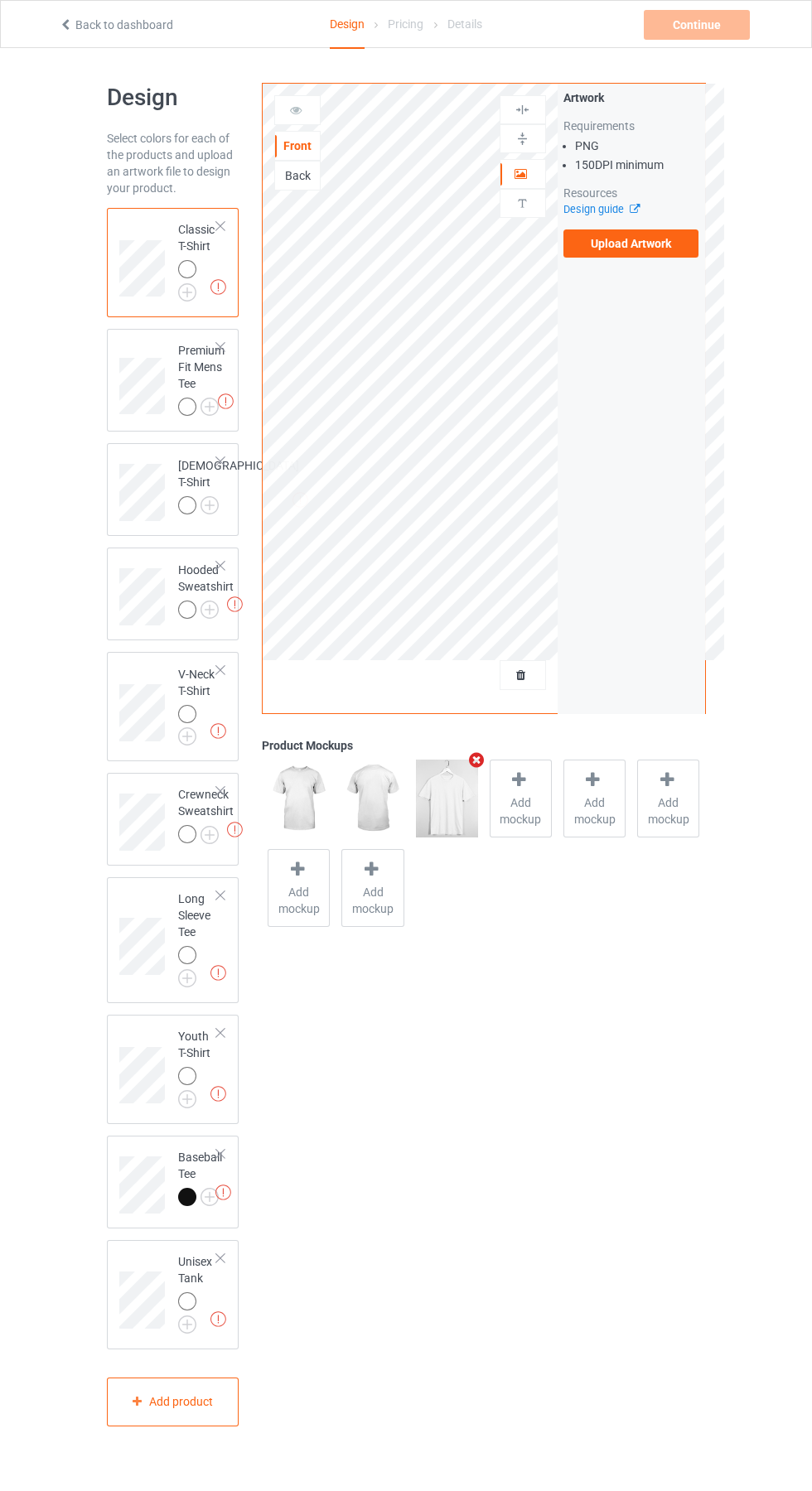
click at [643, 229] on label "Upload Artwork" at bounding box center [631, 243] width 136 height 28
click at [0, 0] on input "Upload Artwork" at bounding box center [0, 0] width 0 height 0
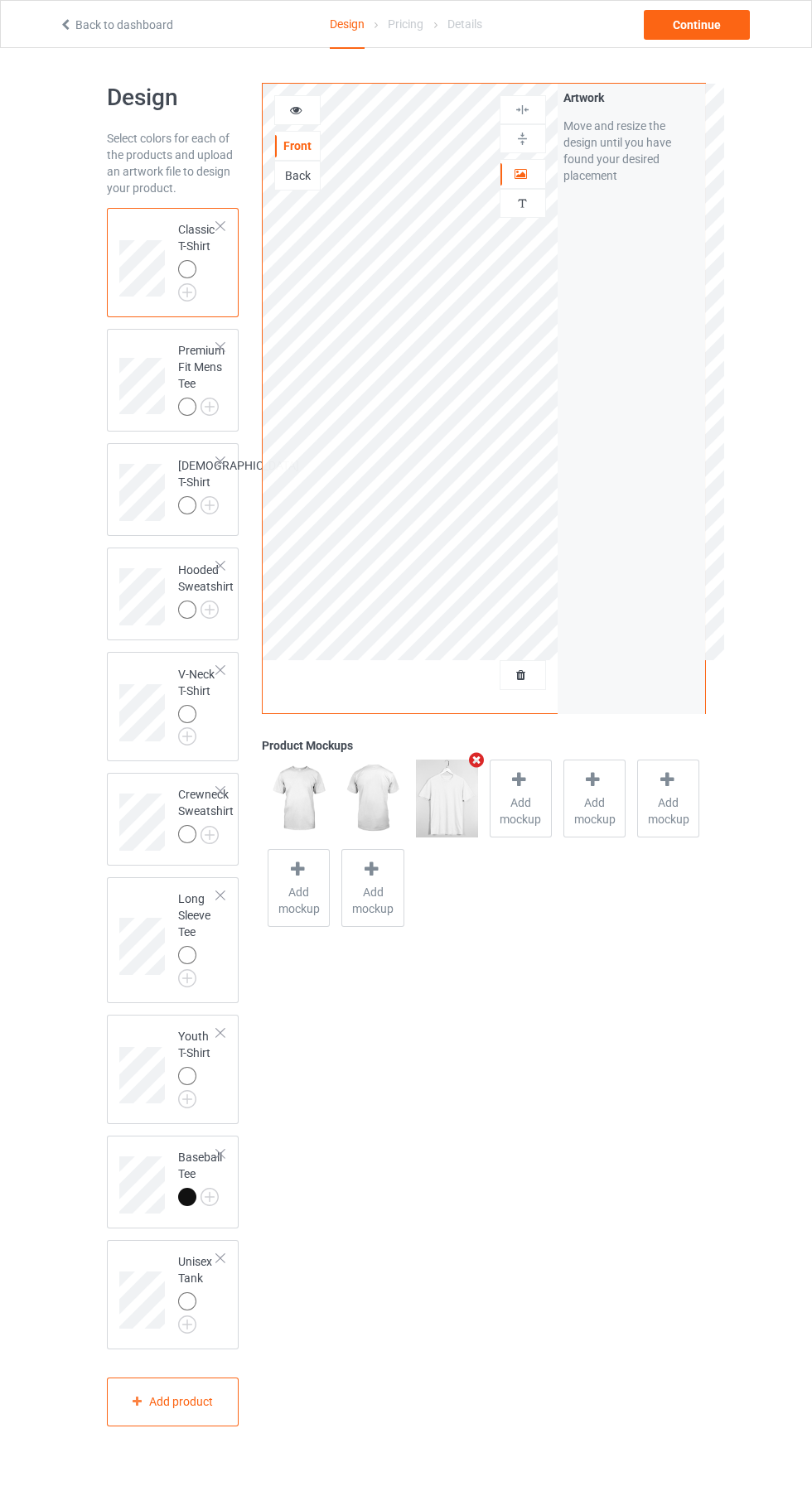
click at [0, 0] on img at bounding box center [0, 0] width 0 height 0
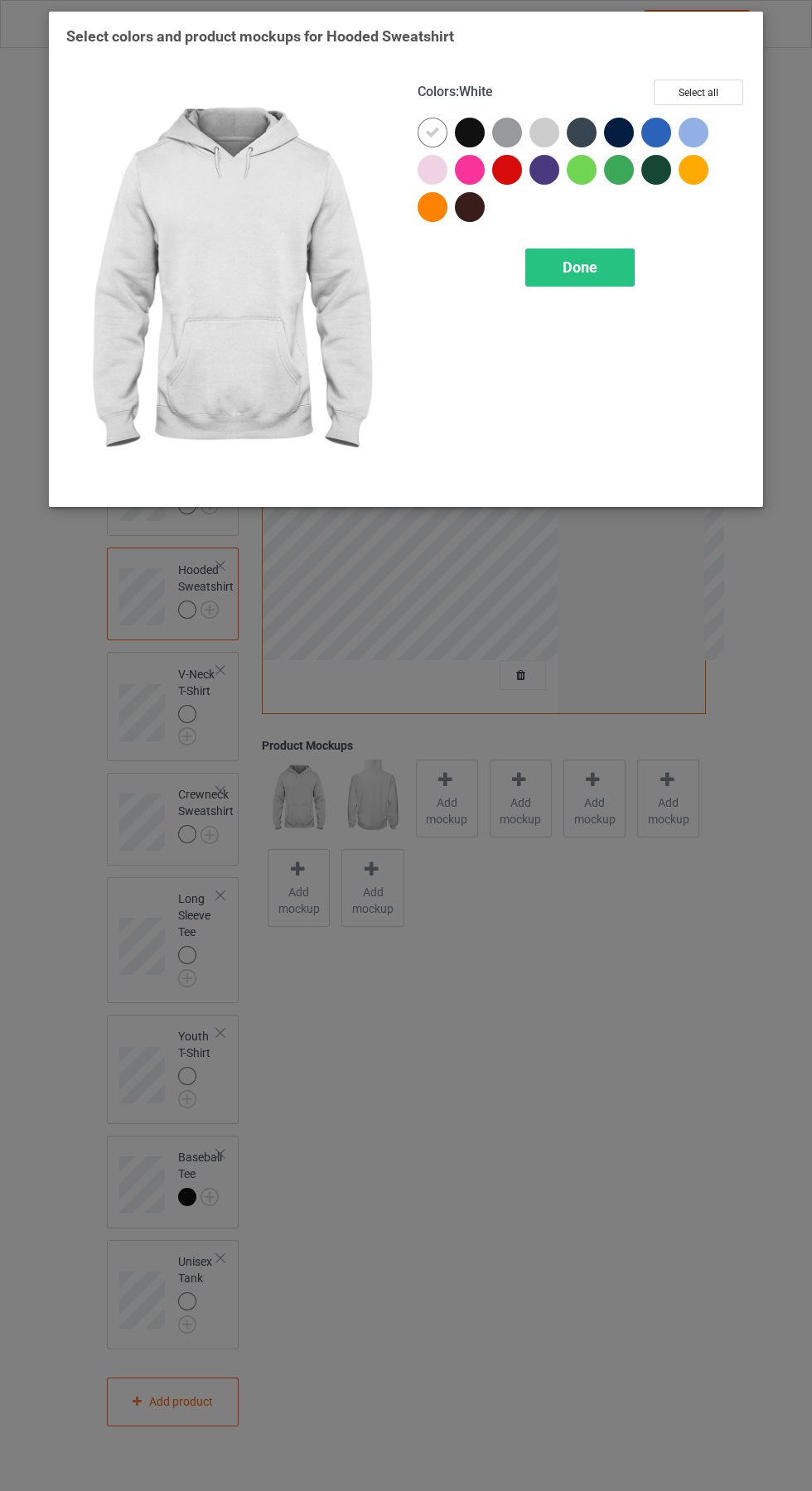
click at [584, 263] on span "Done" at bounding box center [579, 268] width 35 height 17
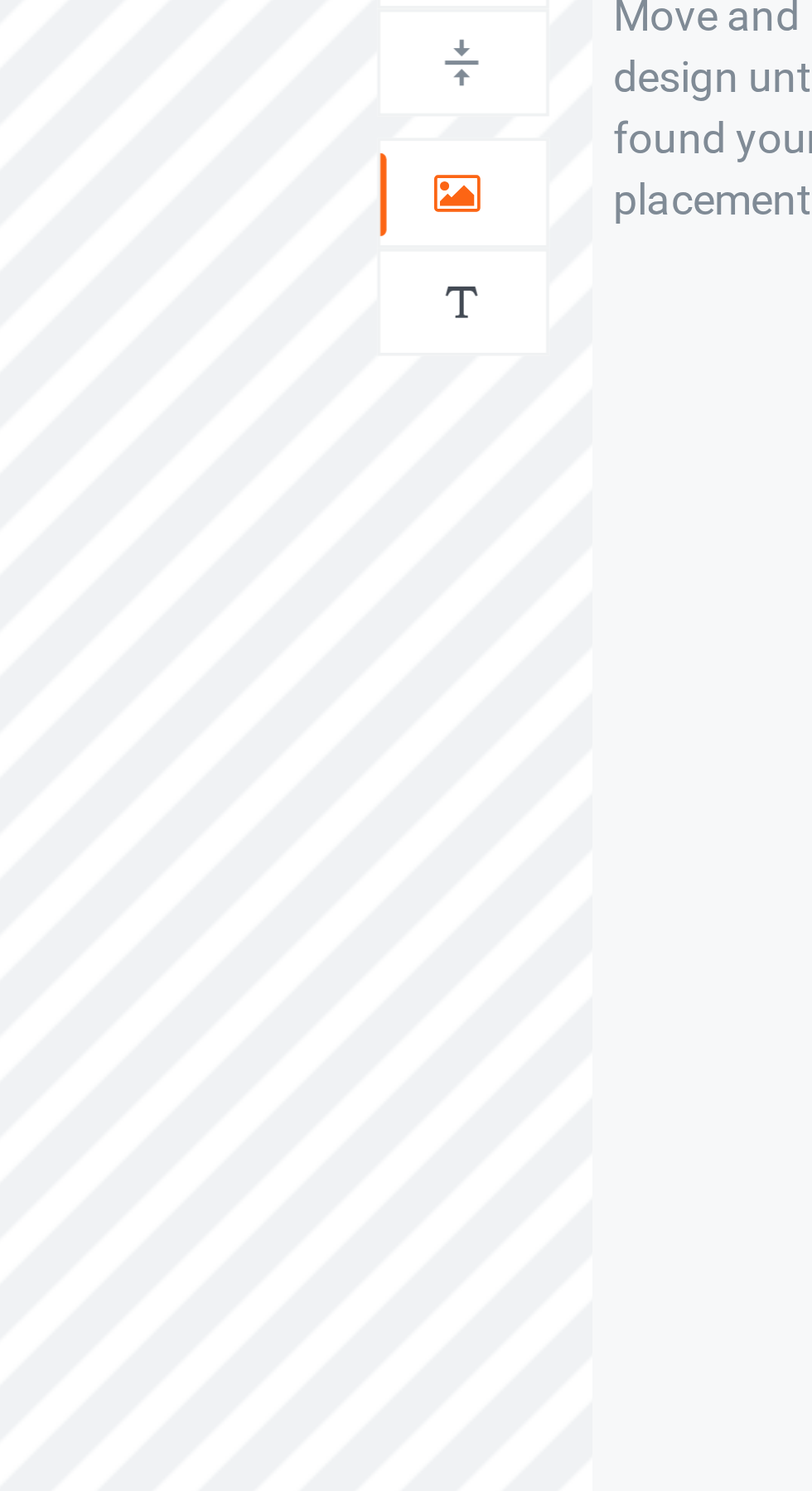
click at [524, 173] on icon at bounding box center [521, 171] width 14 height 11
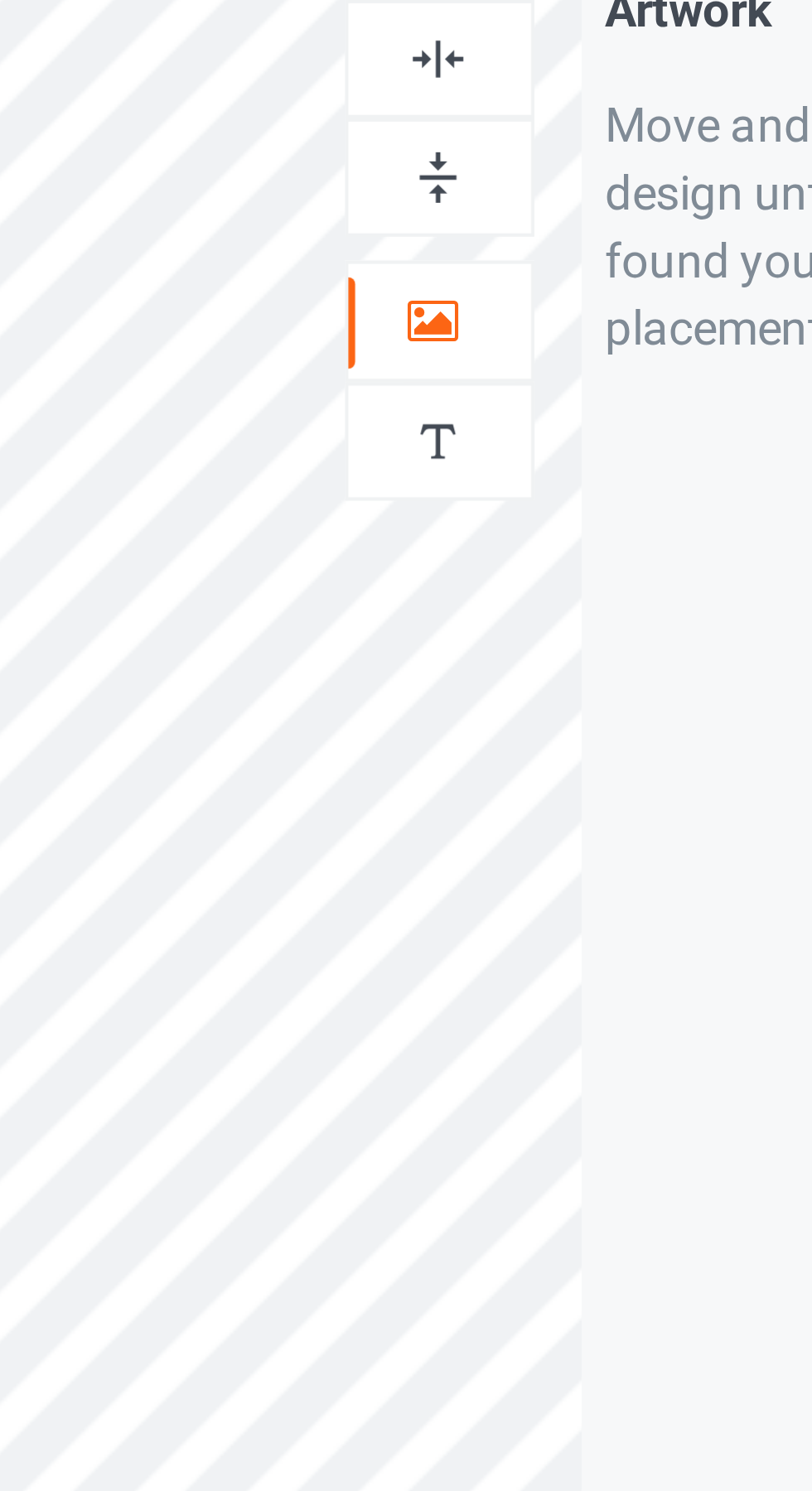
click at [523, 107] on img at bounding box center [522, 110] width 16 height 16
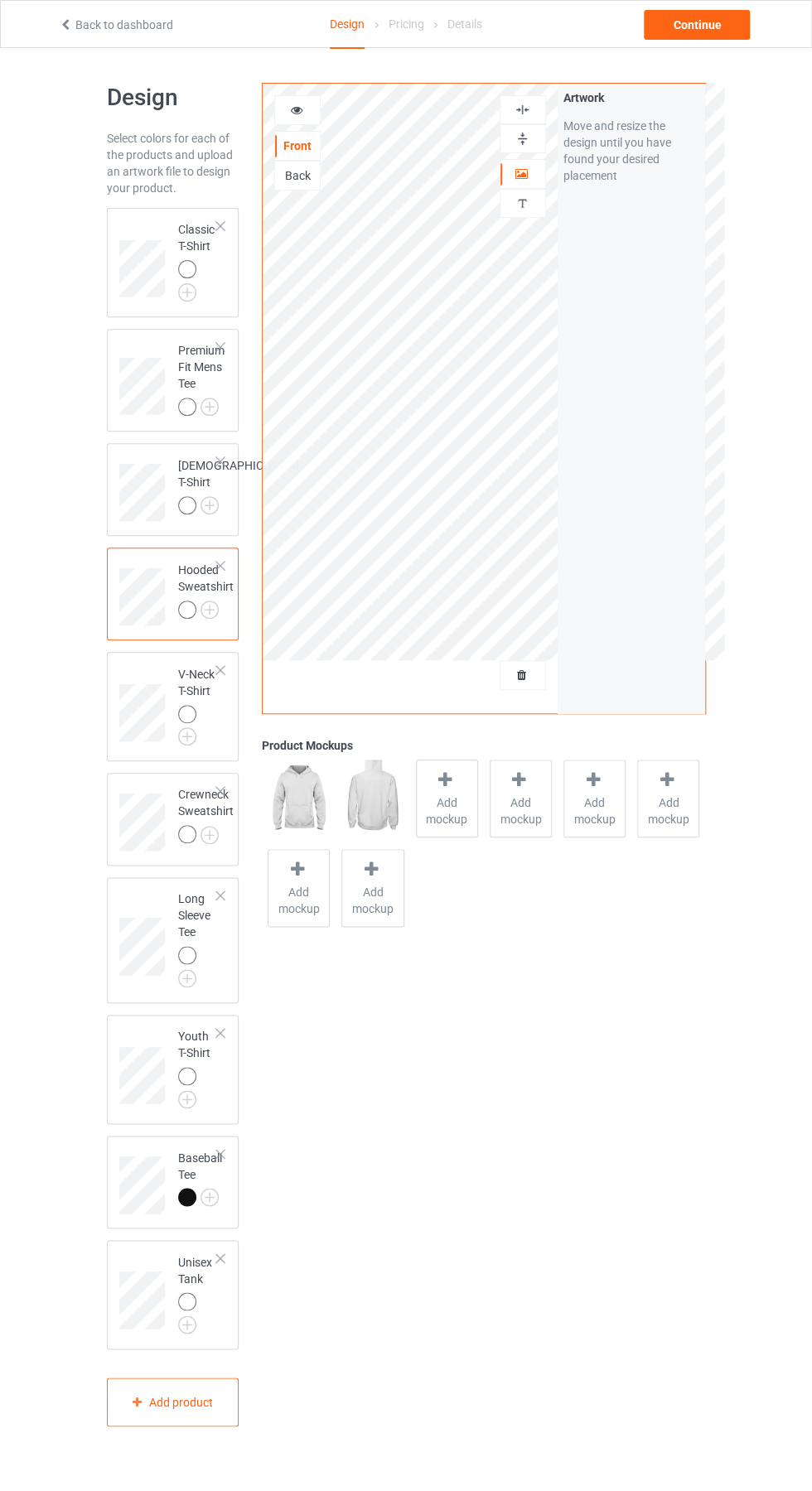
scroll to position [32, 0]
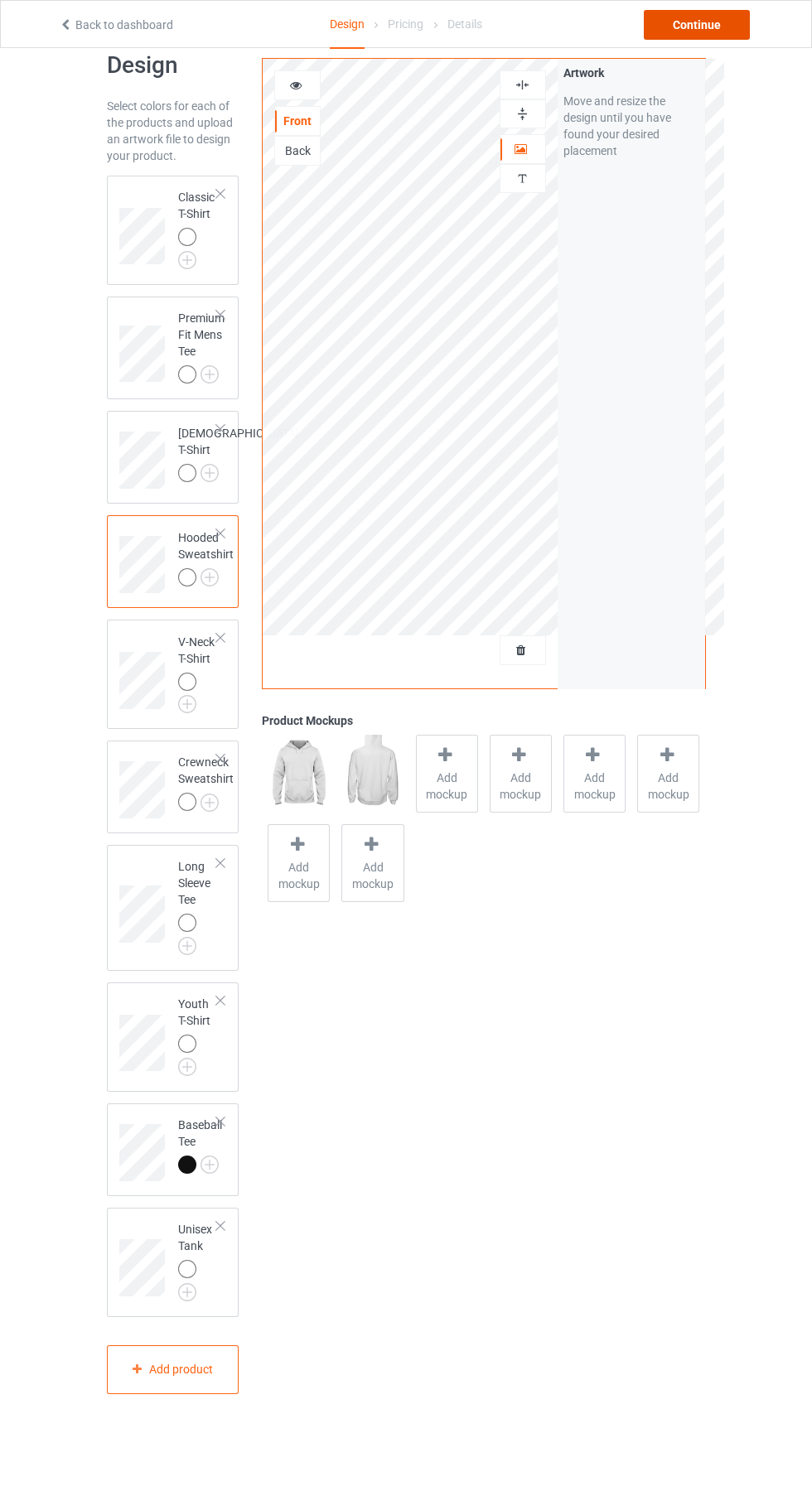
click at [707, 17] on div "Continue" at bounding box center [697, 24] width 106 height 30
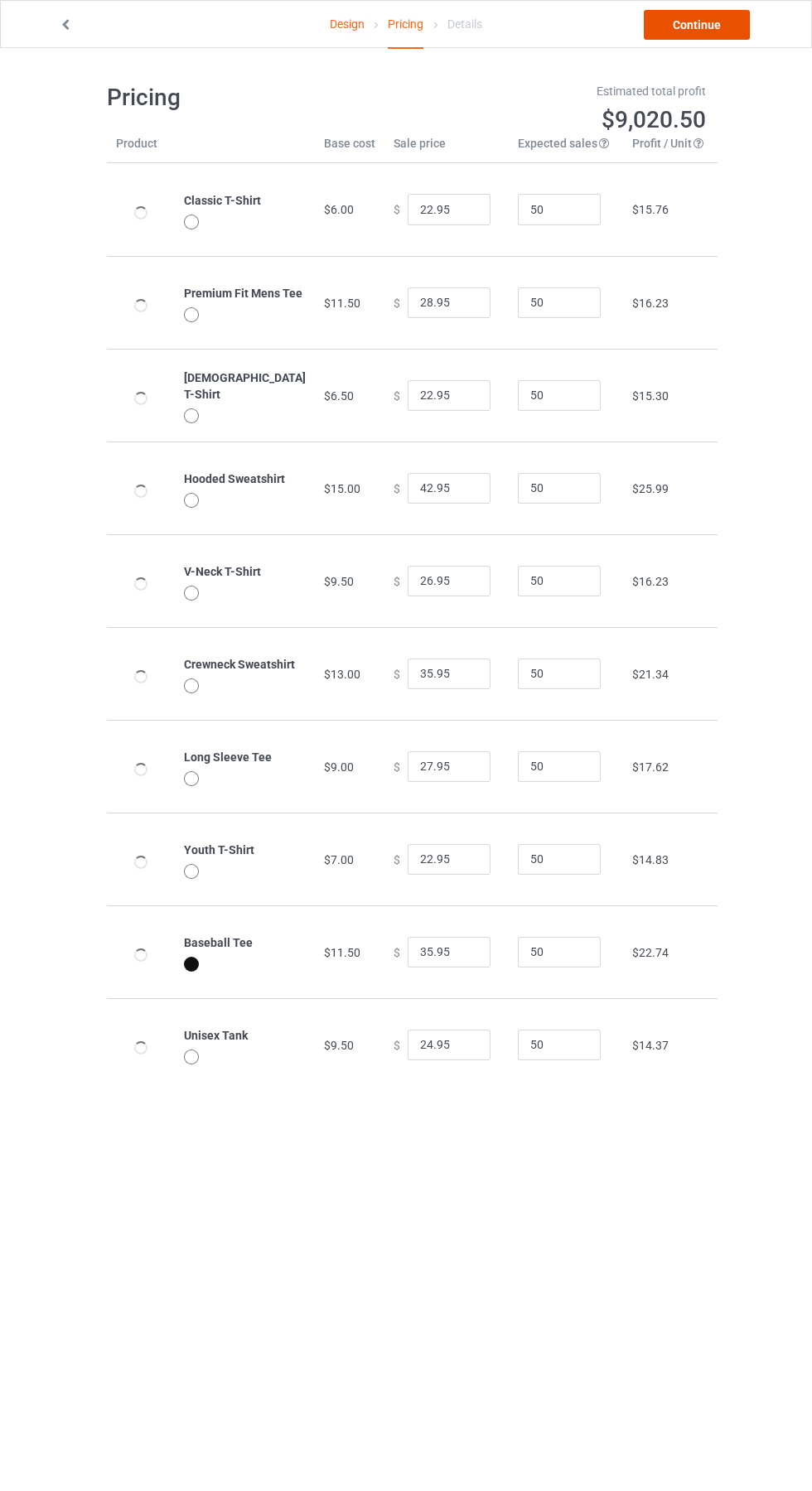
click at [718, 21] on link "Continue" at bounding box center [697, 24] width 106 height 30
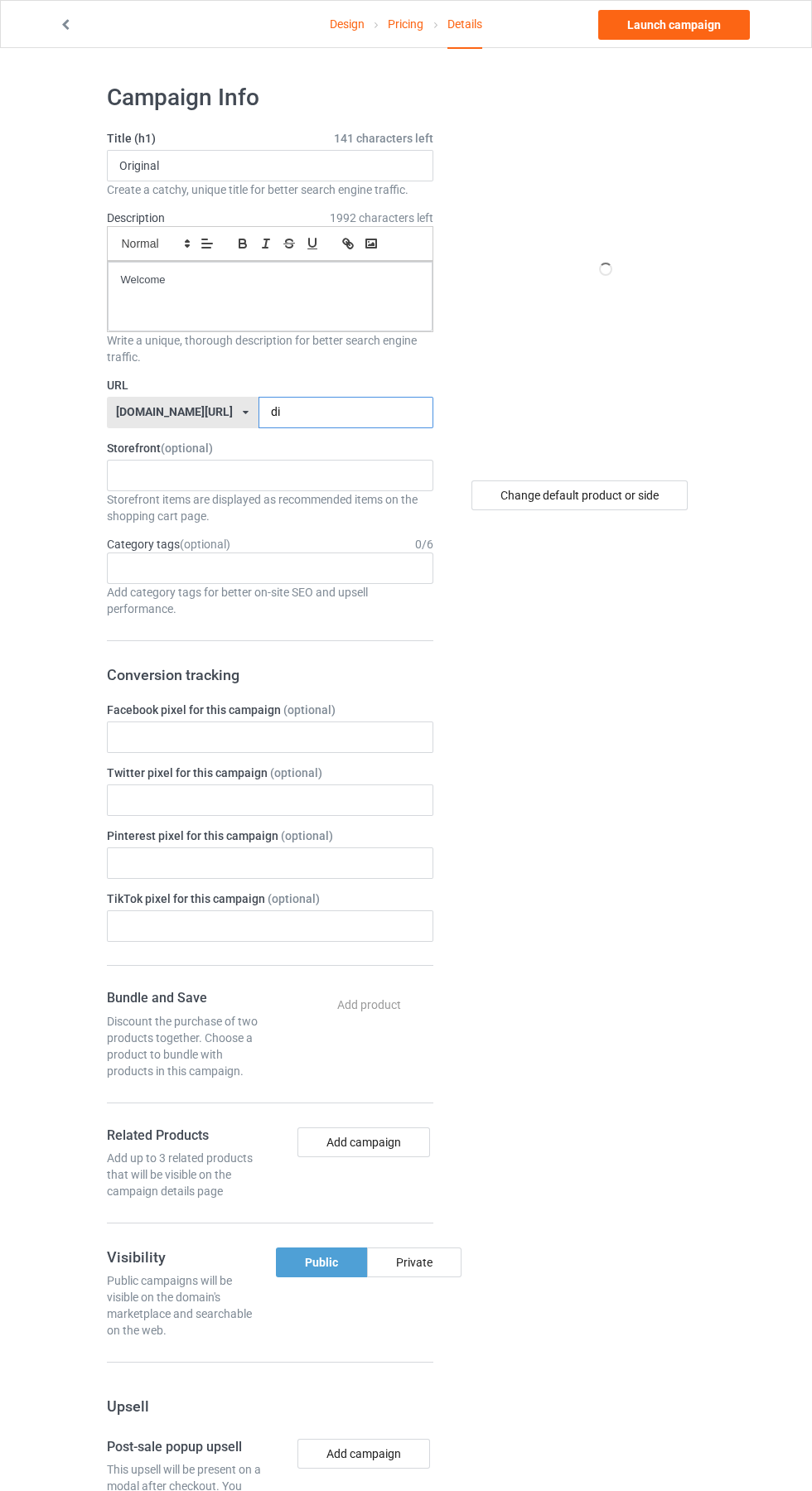
click at [302, 407] on input "di" at bounding box center [346, 412] width 175 height 31
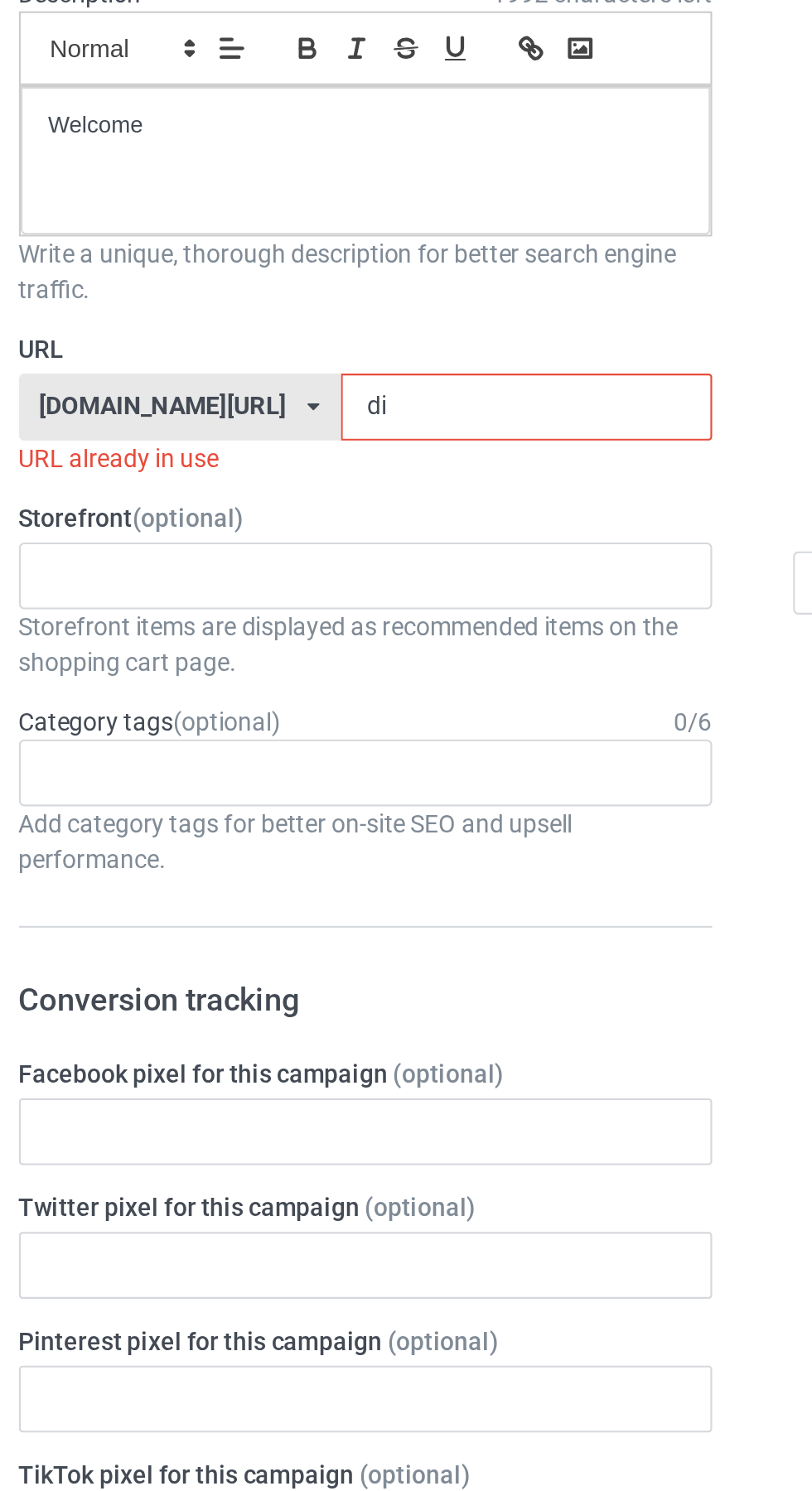
type input "di7"
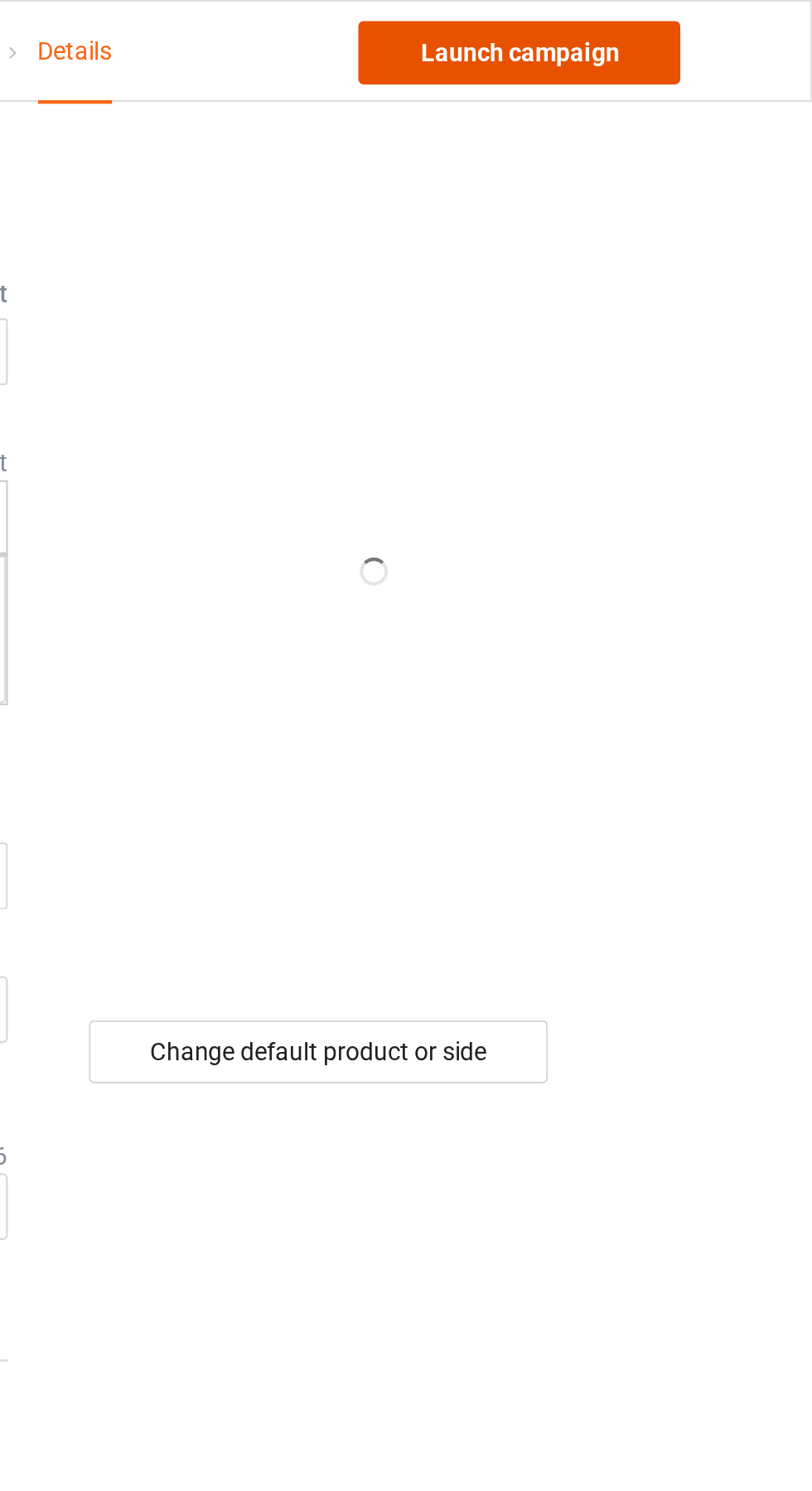
click at [710, 29] on link "Launch campaign" at bounding box center [673, 24] width 152 height 30
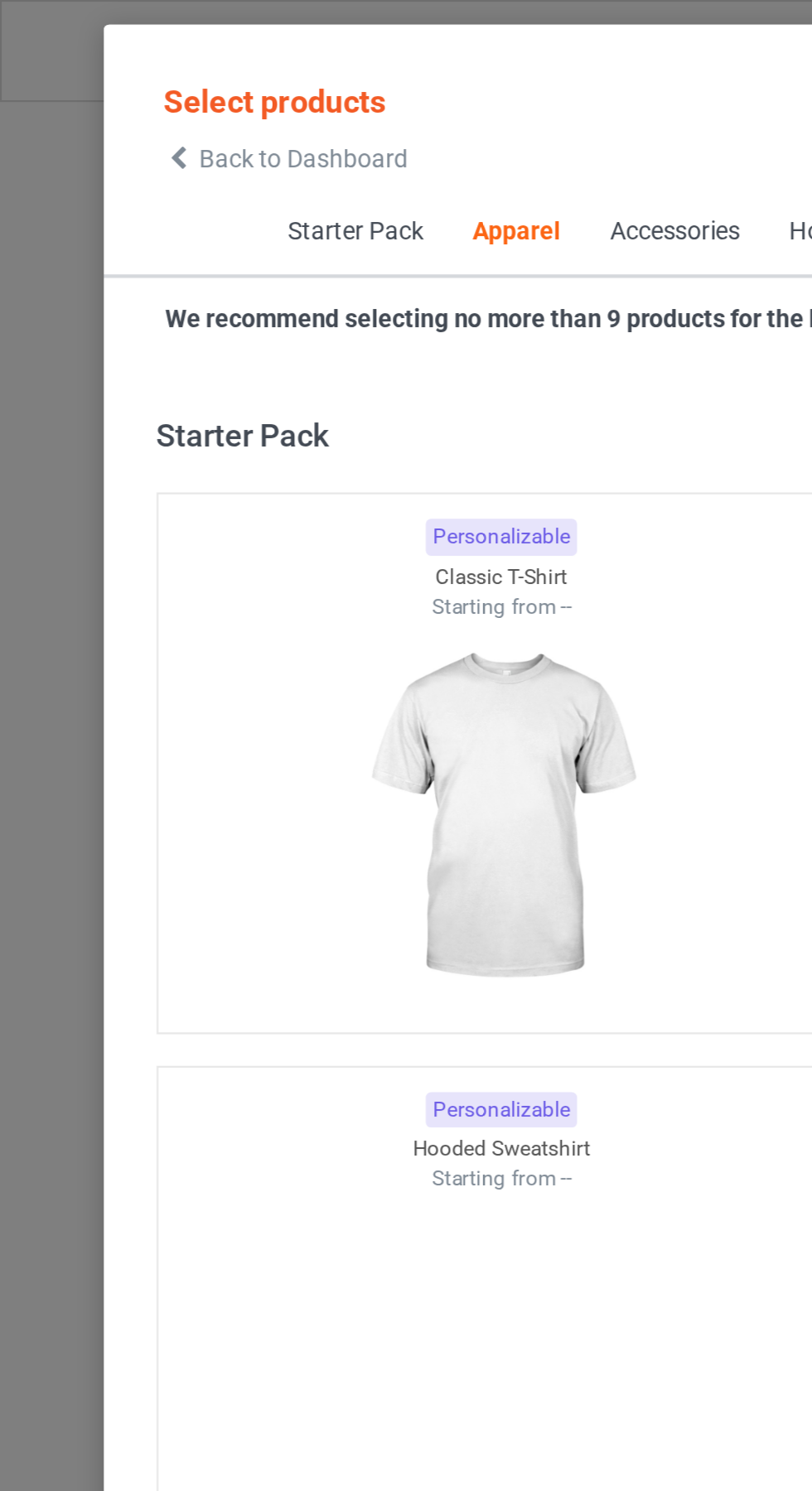
scroll to position [886, 0]
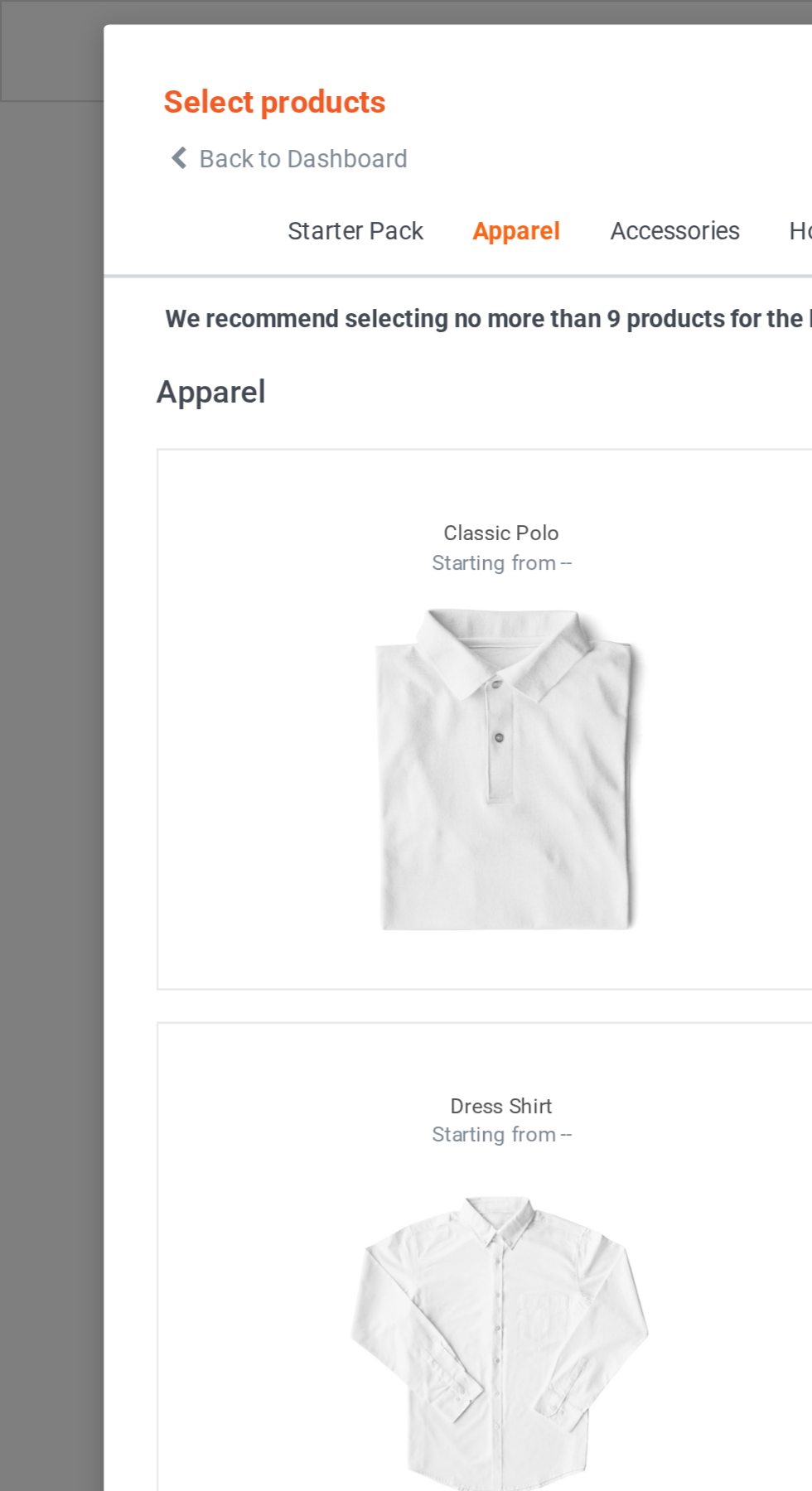
click at [84, 75] on icon at bounding box center [84, 74] width 14 height 11
